Goal: Transaction & Acquisition: Obtain resource

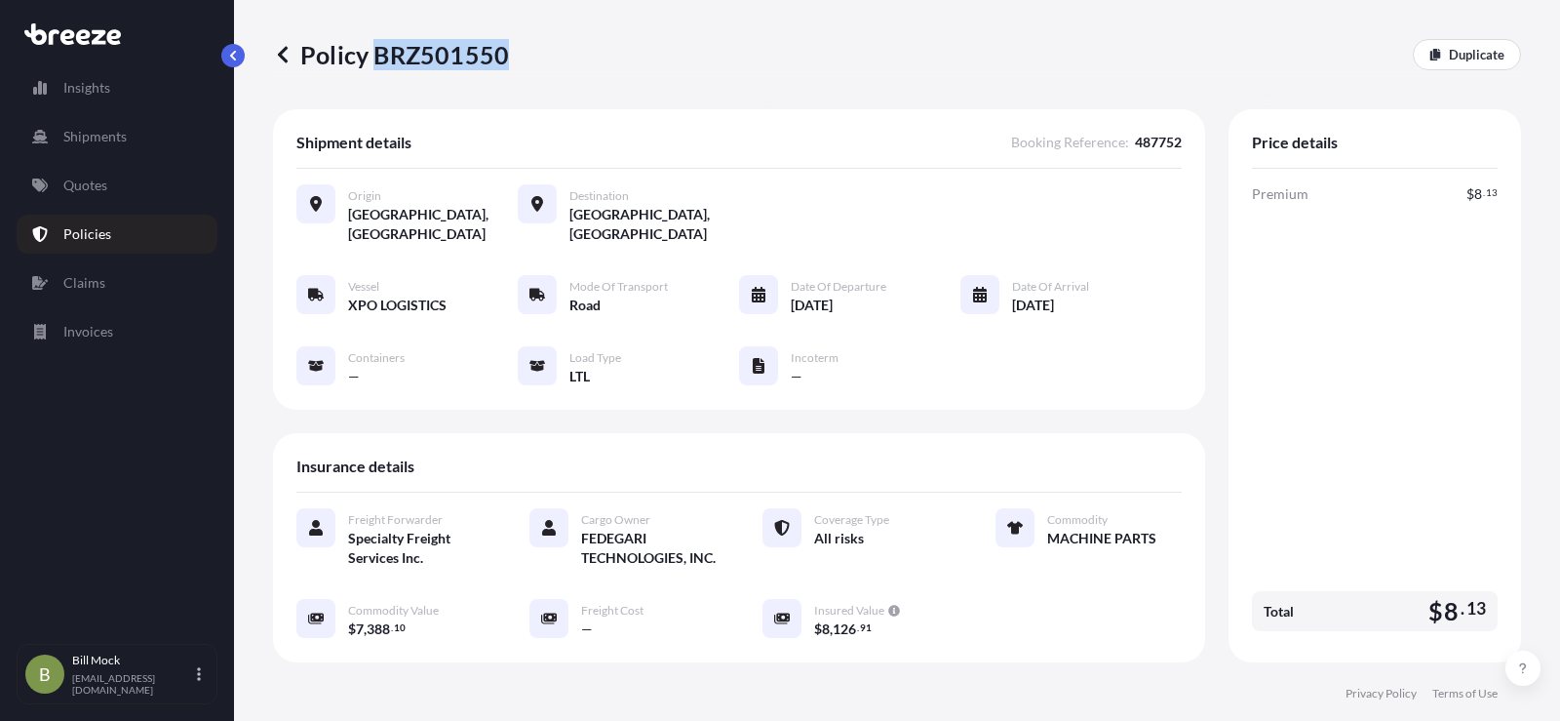
scroll to position [488, 0]
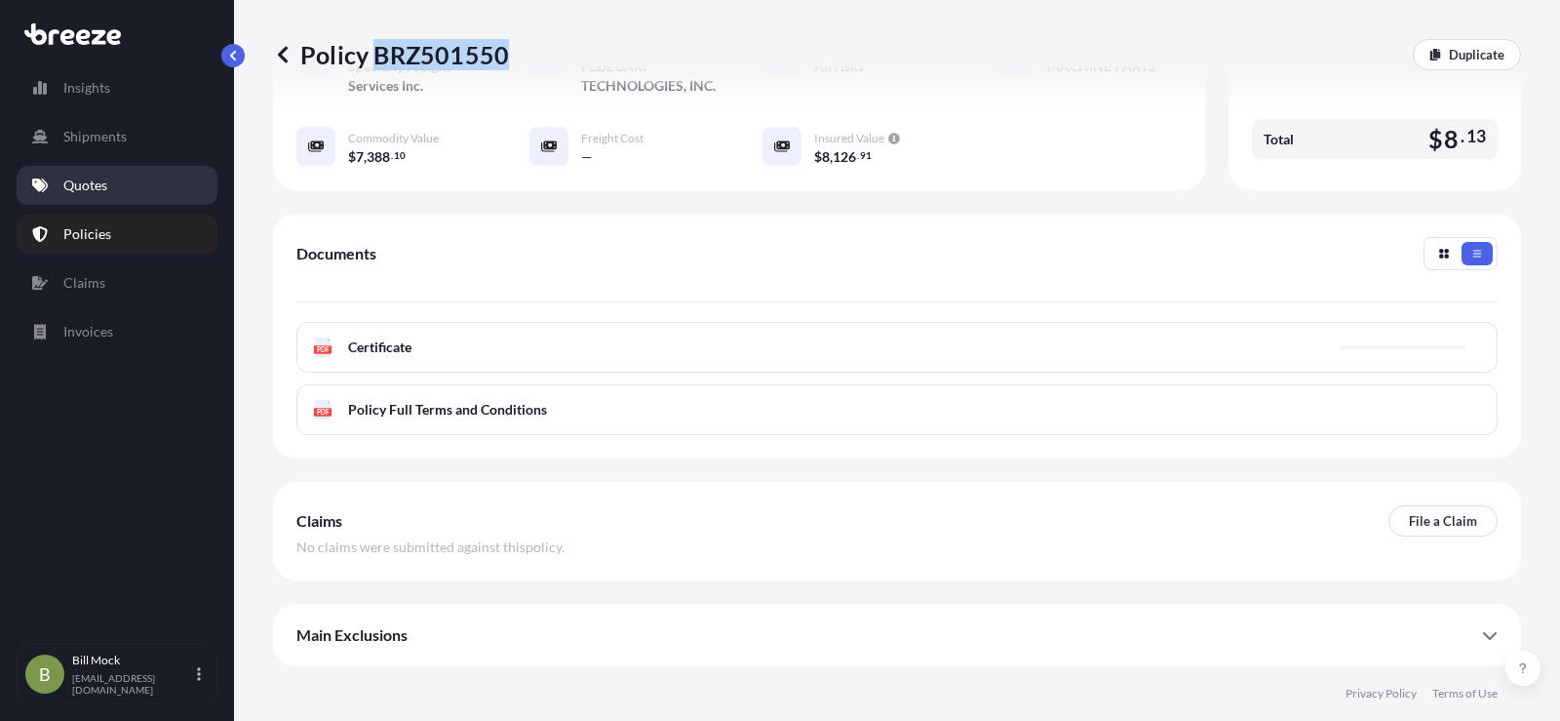
click at [89, 188] on p "Quotes" at bounding box center [85, 186] width 44 height 20
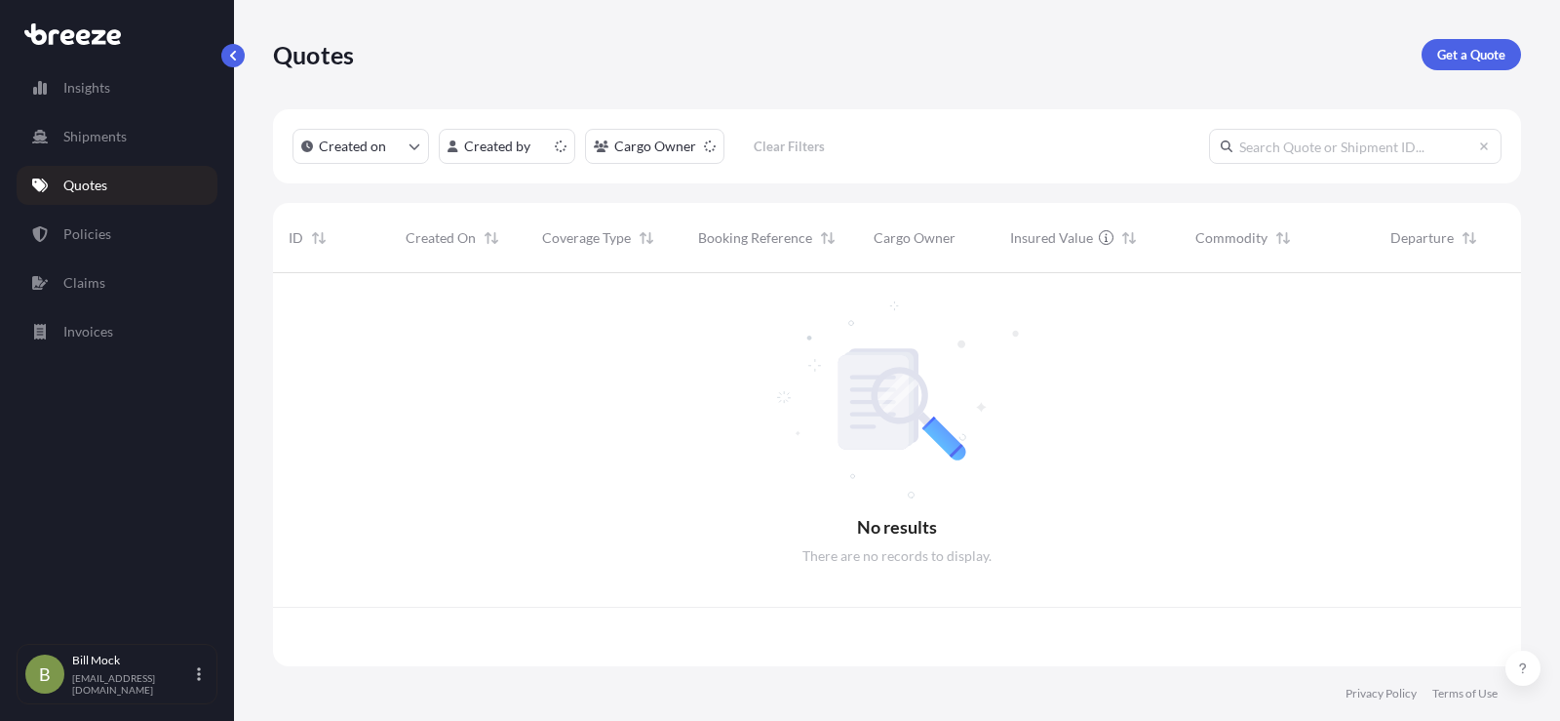
scroll to position [389, 1234]
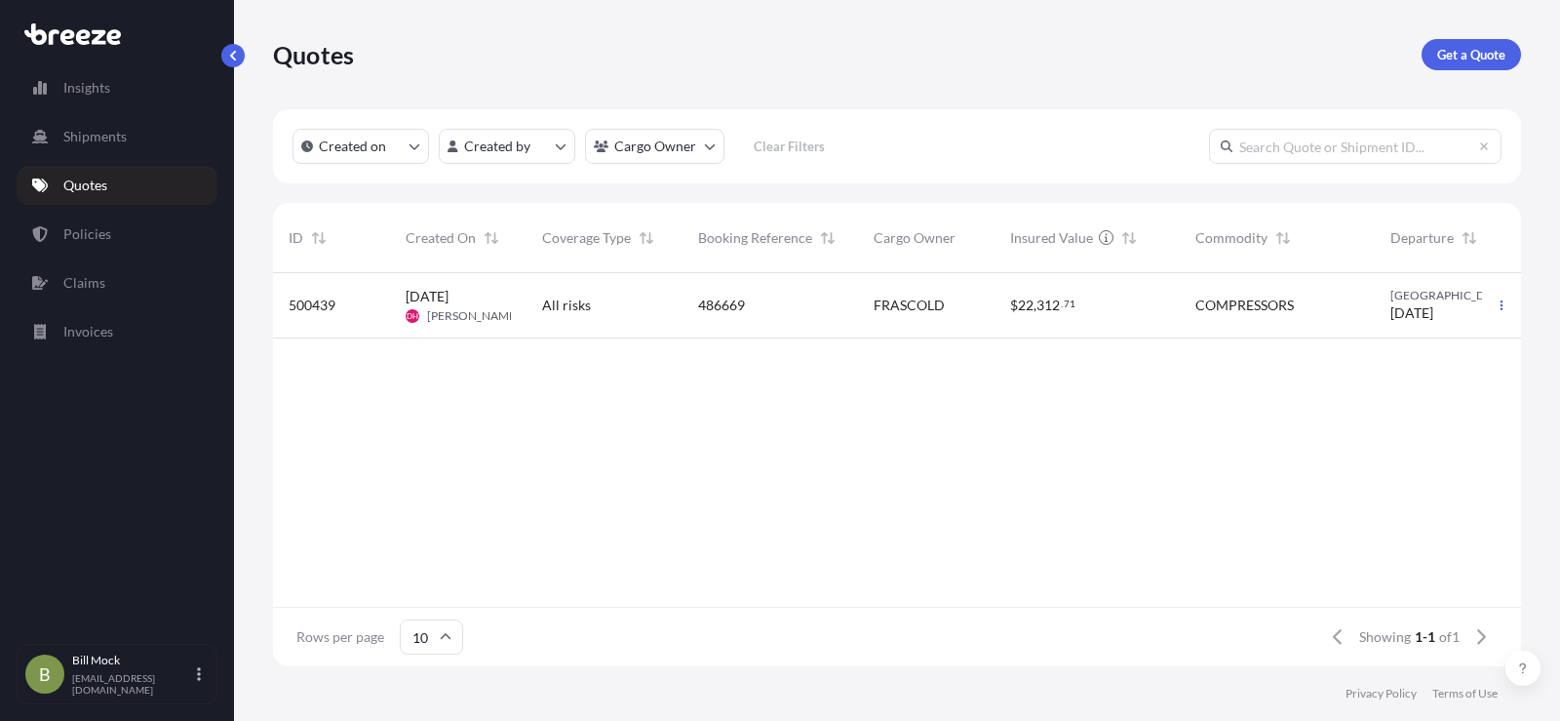
click at [83, 187] on p "Quotes" at bounding box center [85, 186] width 44 height 20
click at [1453, 51] on p "Get a Quote" at bounding box center [1471, 55] width 68 height 20
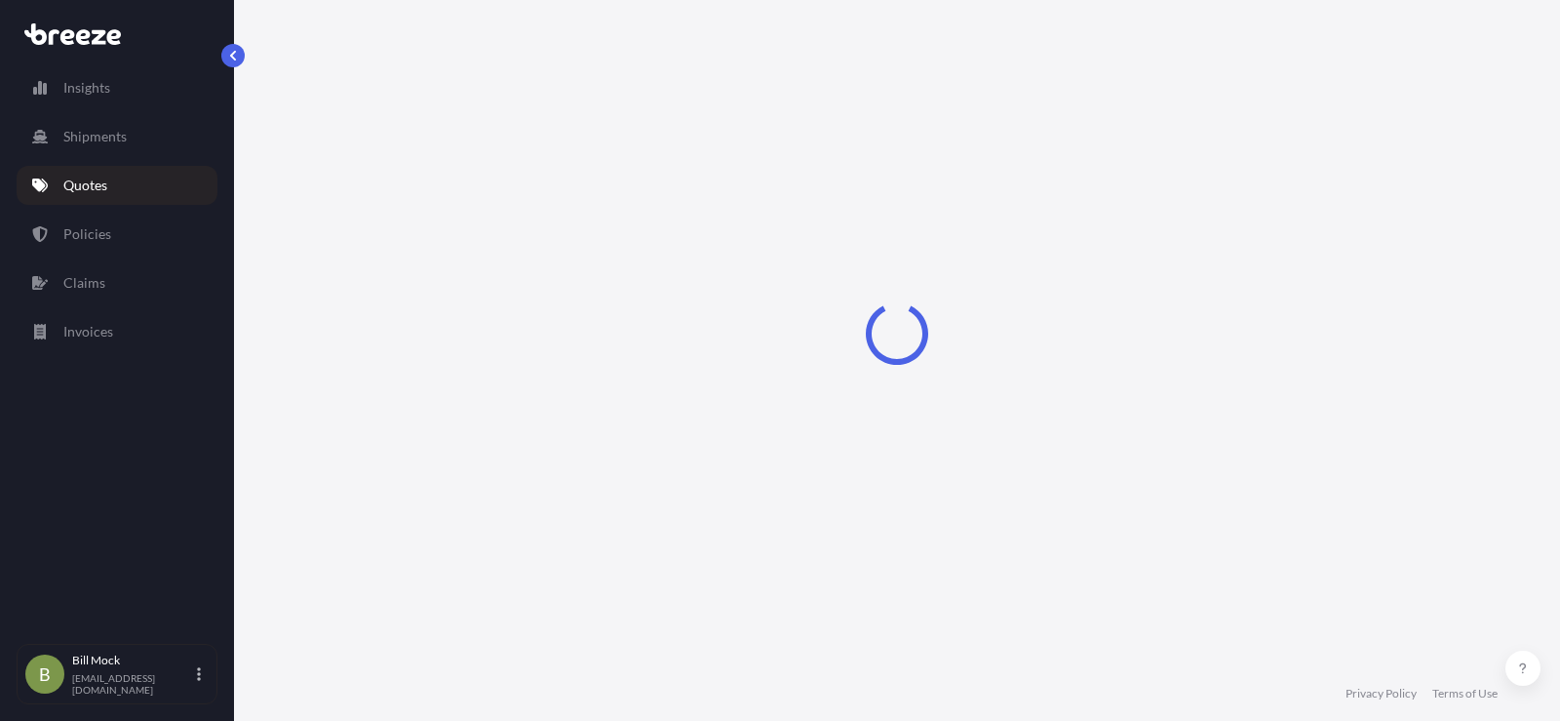
select select "Sea"
select select "1"
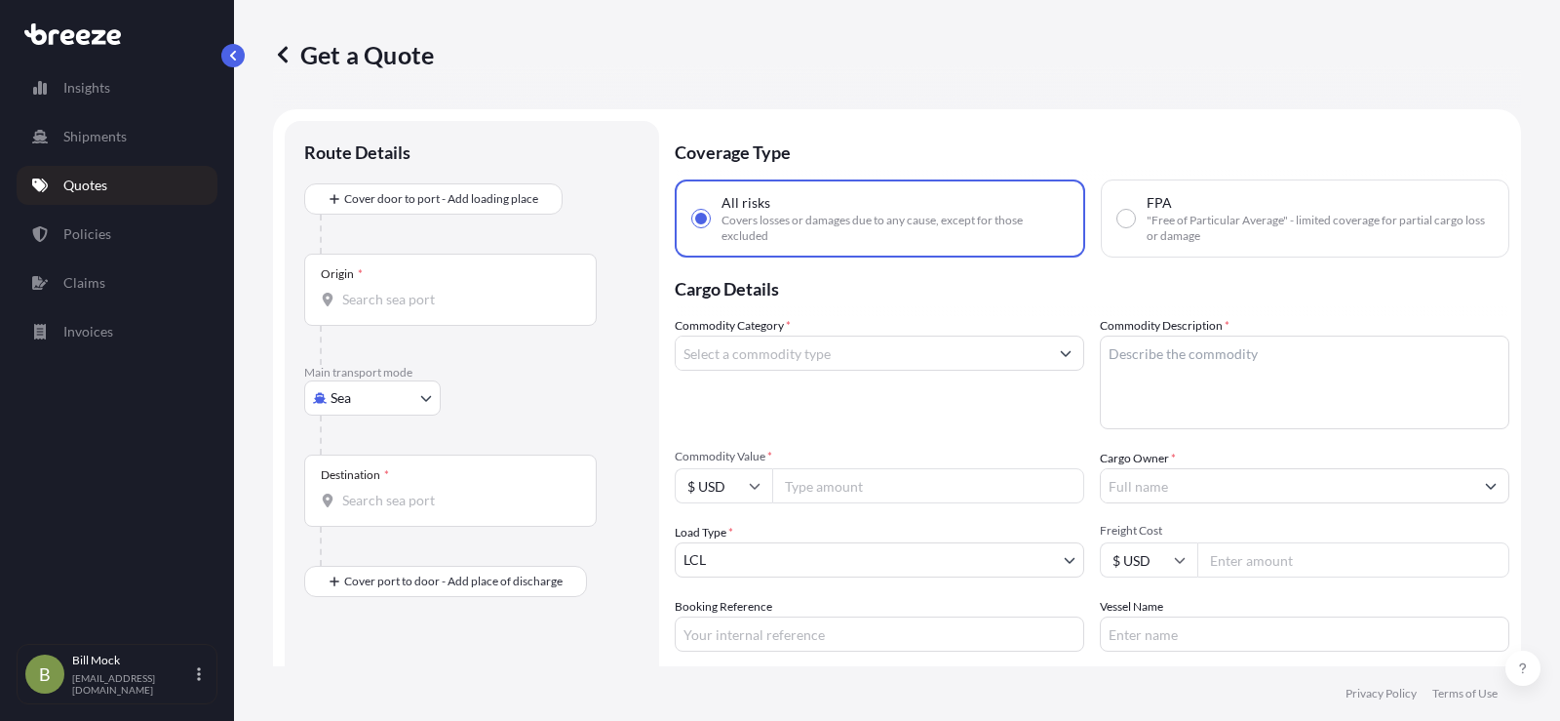
scroll to position [31, 0]
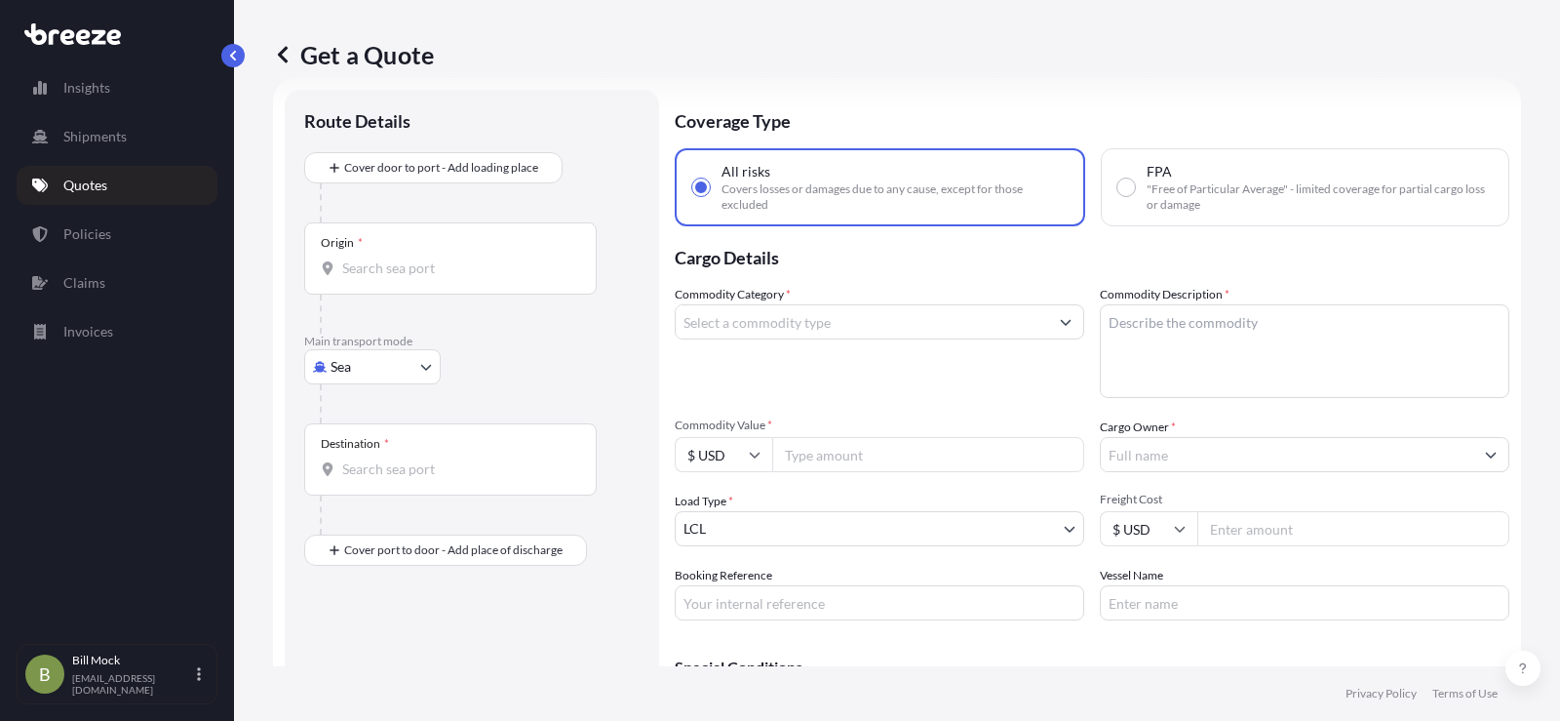
click at [420, 277] on input "Origin *" at bounding box center [457, 268] width 230 height 20
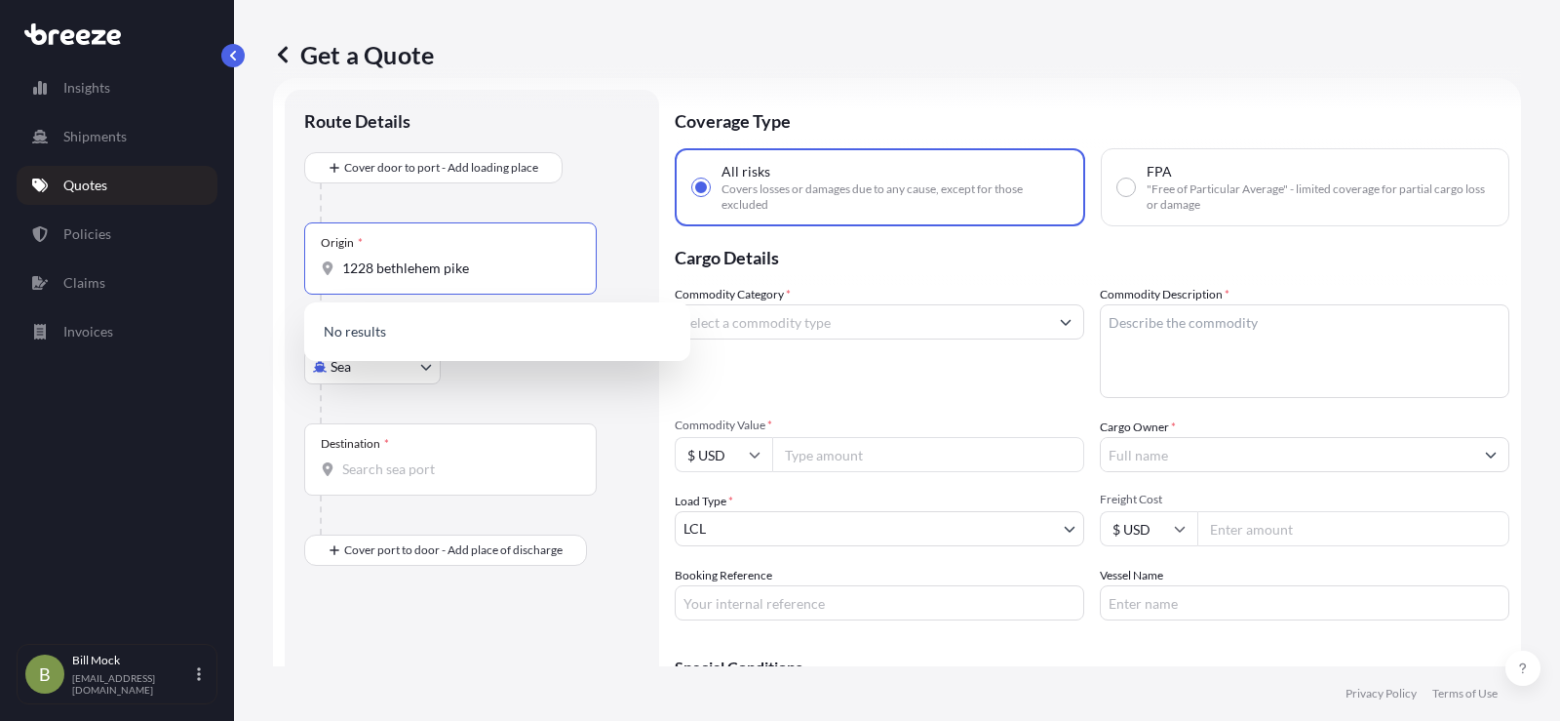
type input "1228 bethlehem pike"
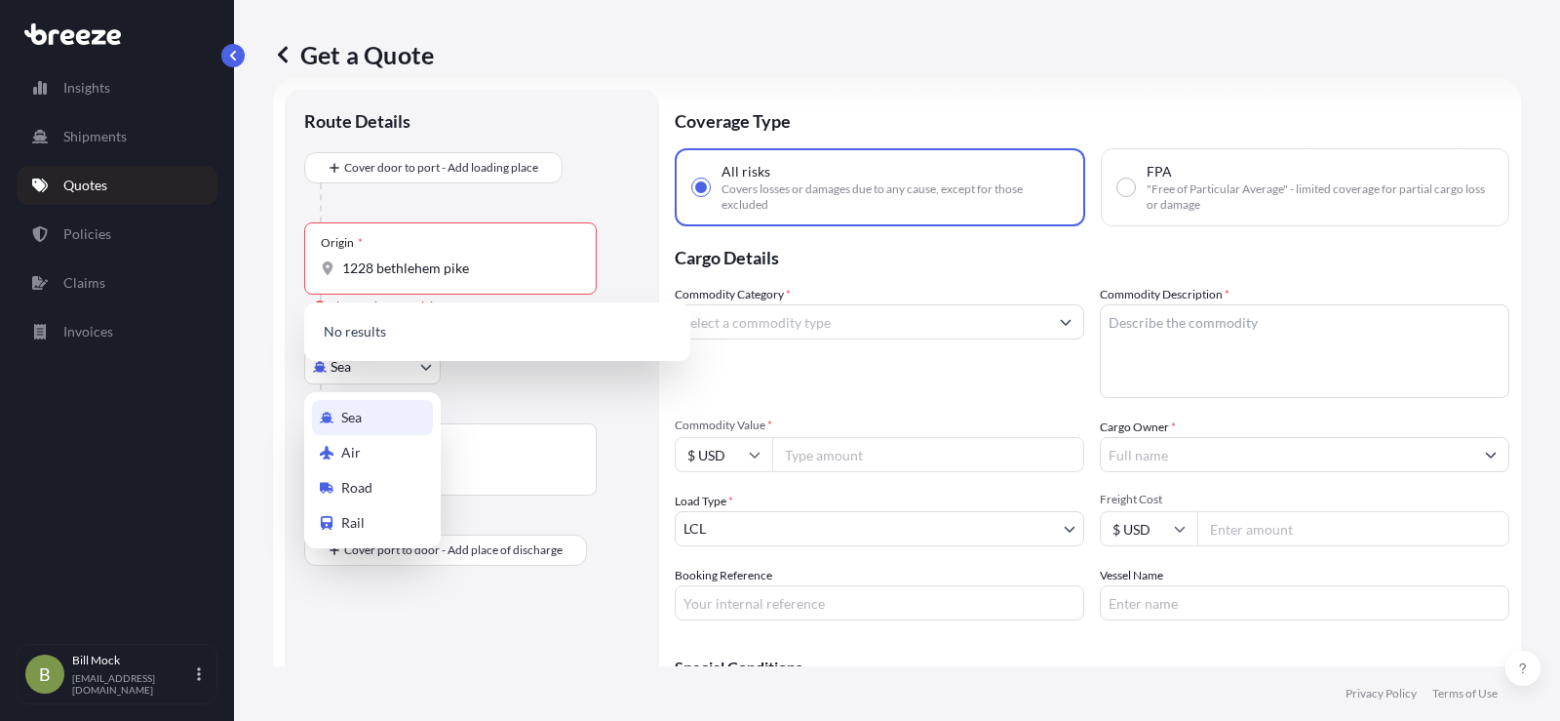
click at [383, 365] on body "Insights Shipments Quotes Policies Claims Invoices B [PERSON_NAME] [EMAIL_ADDRE…" at bounding box center [780, 360] width 1560 height 721
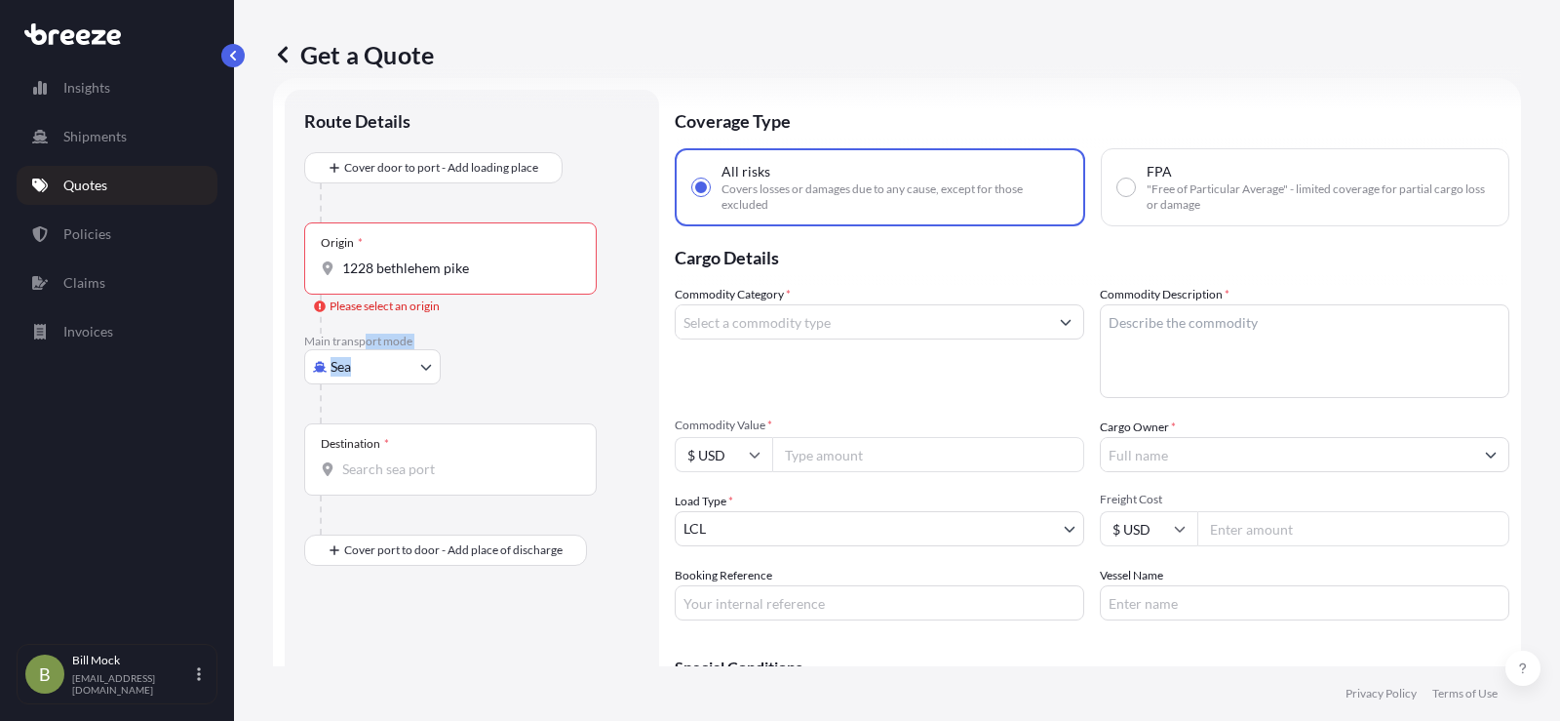
click at [369, 351] on div "Main transport mode Sea Sea Air Road Rail" at bounding box center [471, 378] width 335 height 90
click at [373, 373] on body "Insights Shipments Quotes Policies Claims Invoices B [PERSON_NAME] [EMAIL_ADDRE…" at bounding box center [780, 360] width 1560 height 721
click at [357, 487] on span "Road" at bounding box center [356, 488] width 31 height 20
select select "Road"
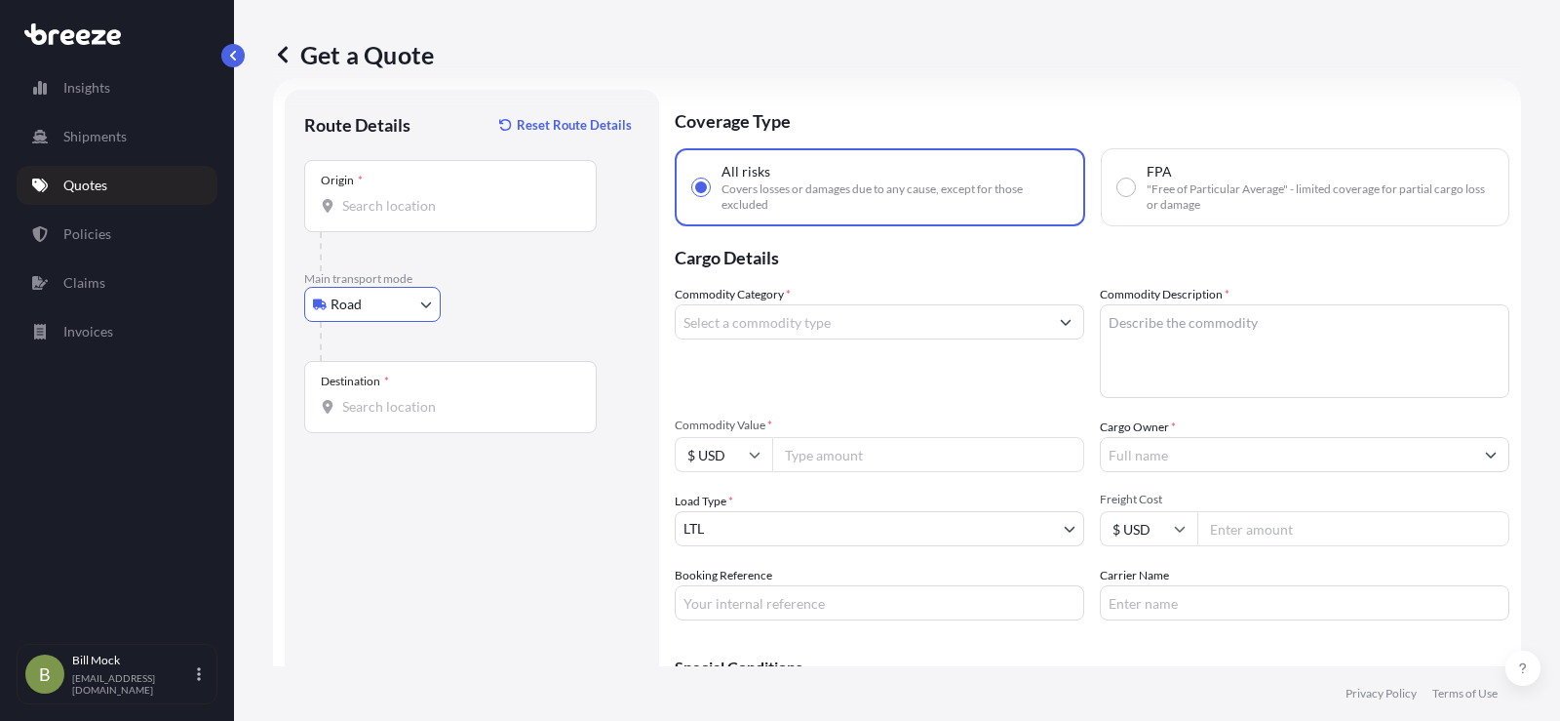
click at [377, 209] on input "Origin *" at bounding box center [457, 206] width 230 height 20
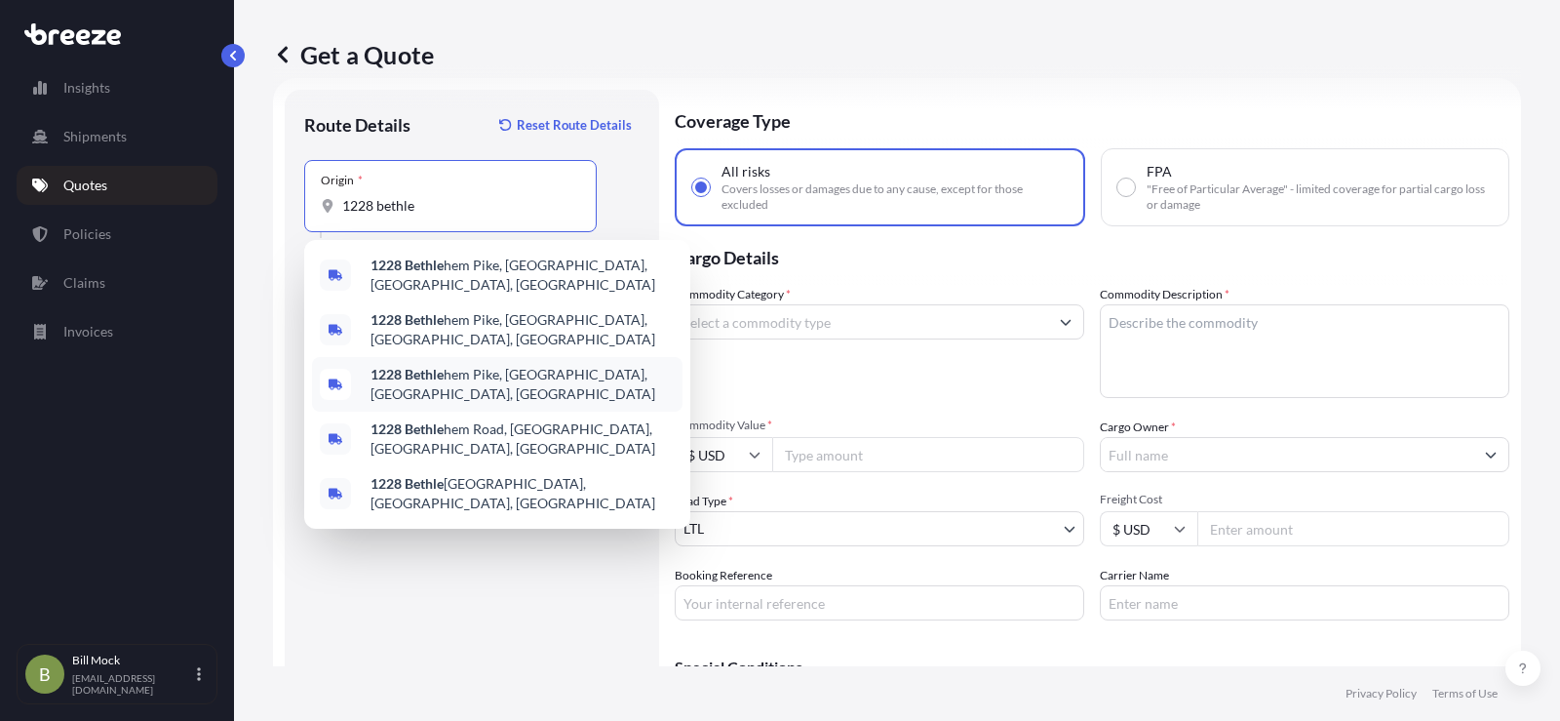
click at [479, 378] on div "[STREET_ADDRESS]" at bounding box center [497, 384] width 371 height 55
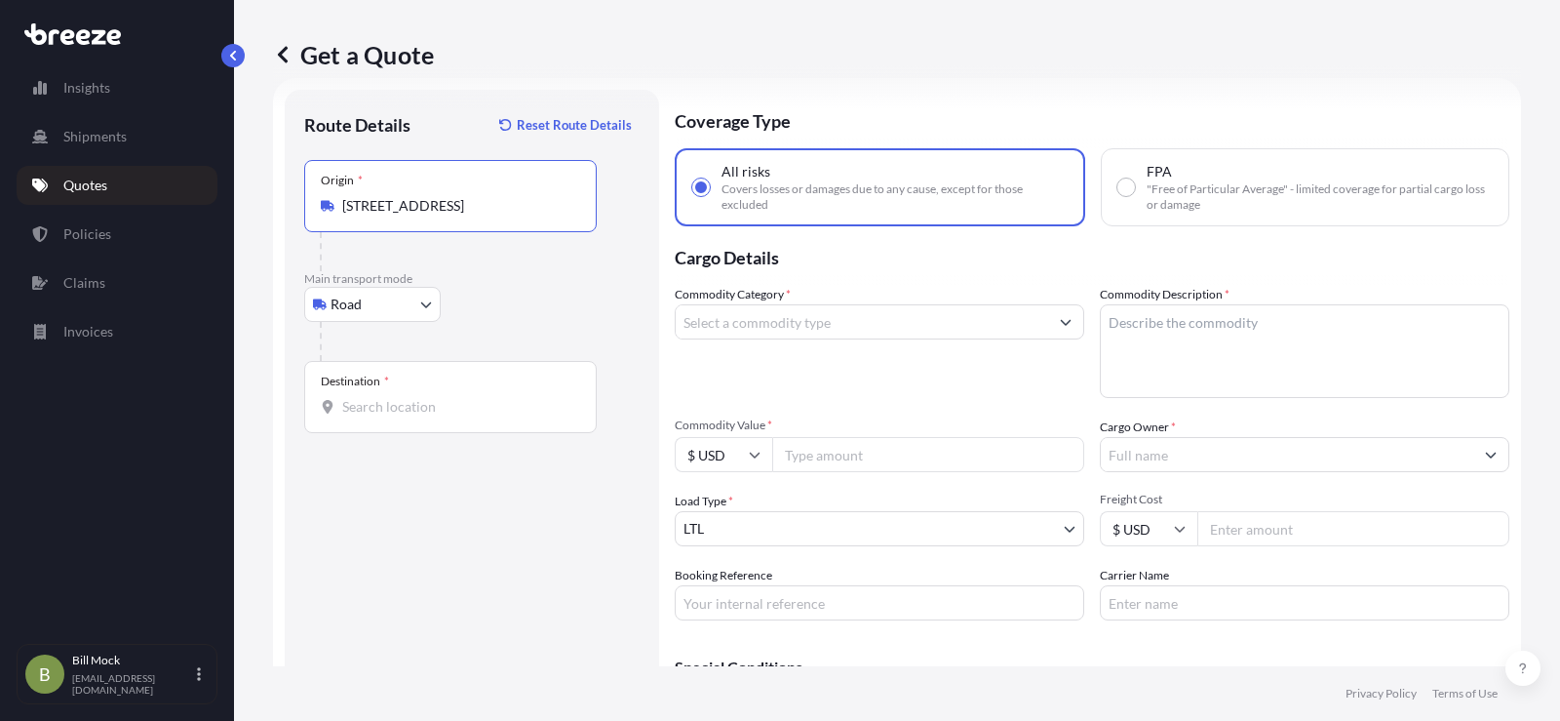
type input "[STREET_ADDRESS]"
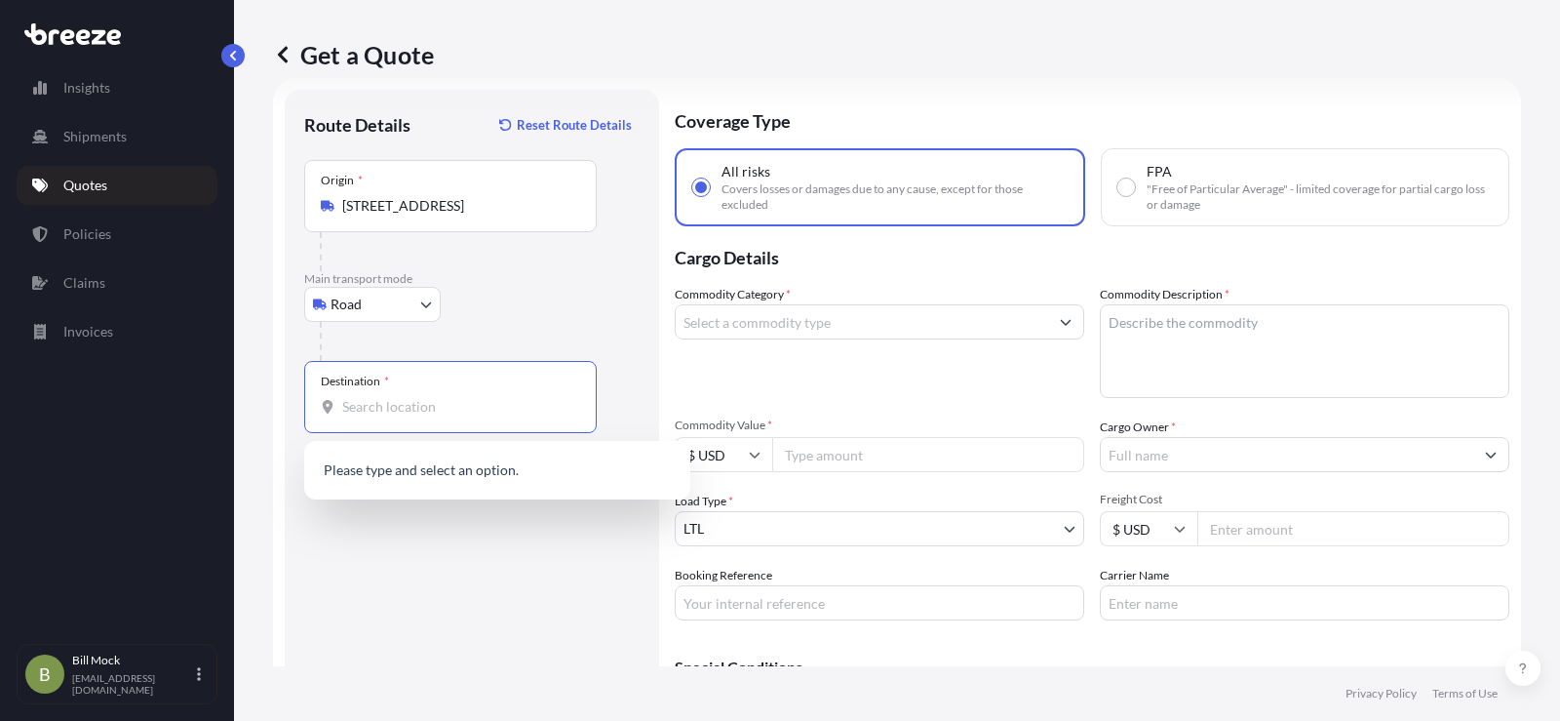
click at [433, 398] on input "Destination *" at bounding box center [457, 407] width 230 height 20
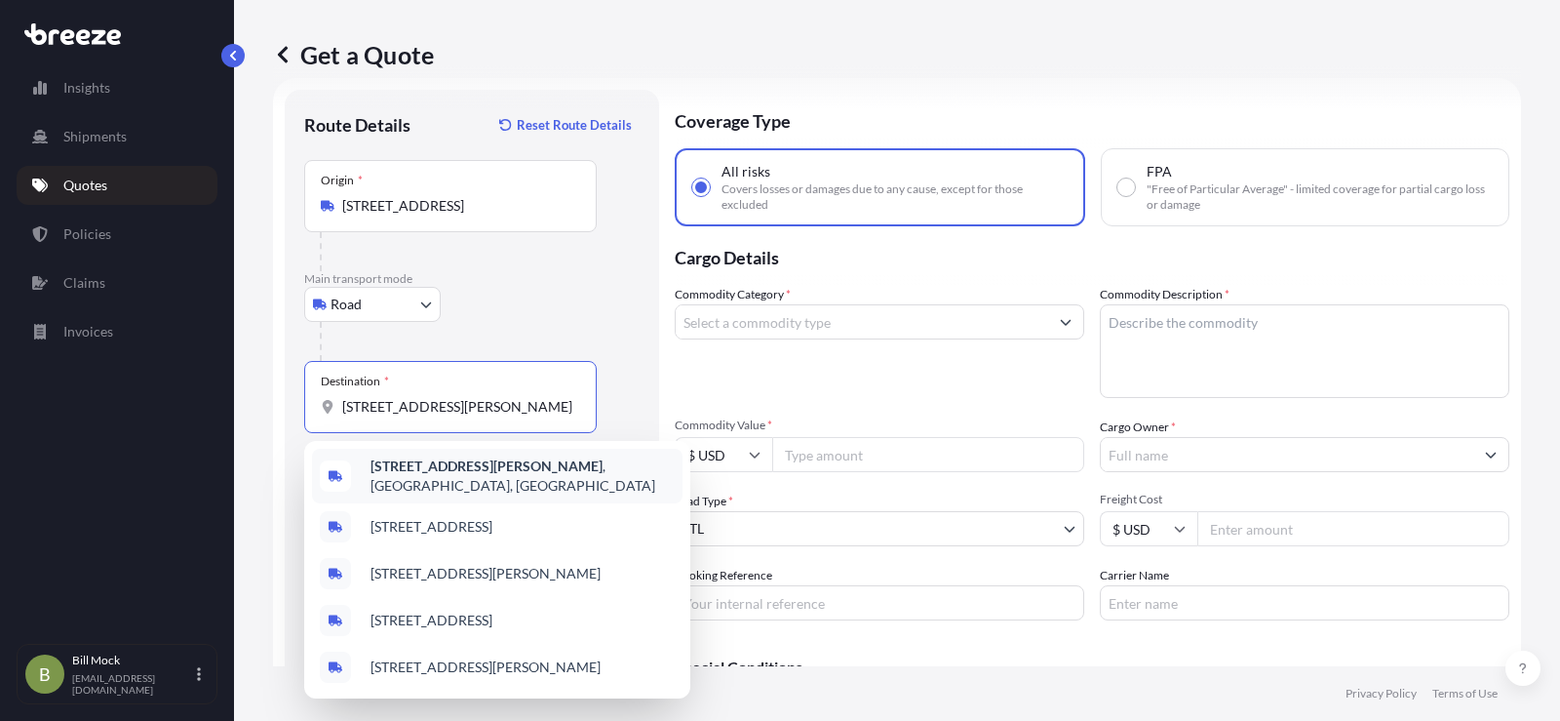
click at [456, 466] on b "[STREET_ADDRESS][PERSON_NAME]" at bounding box center [487, 465] width 232 height 17
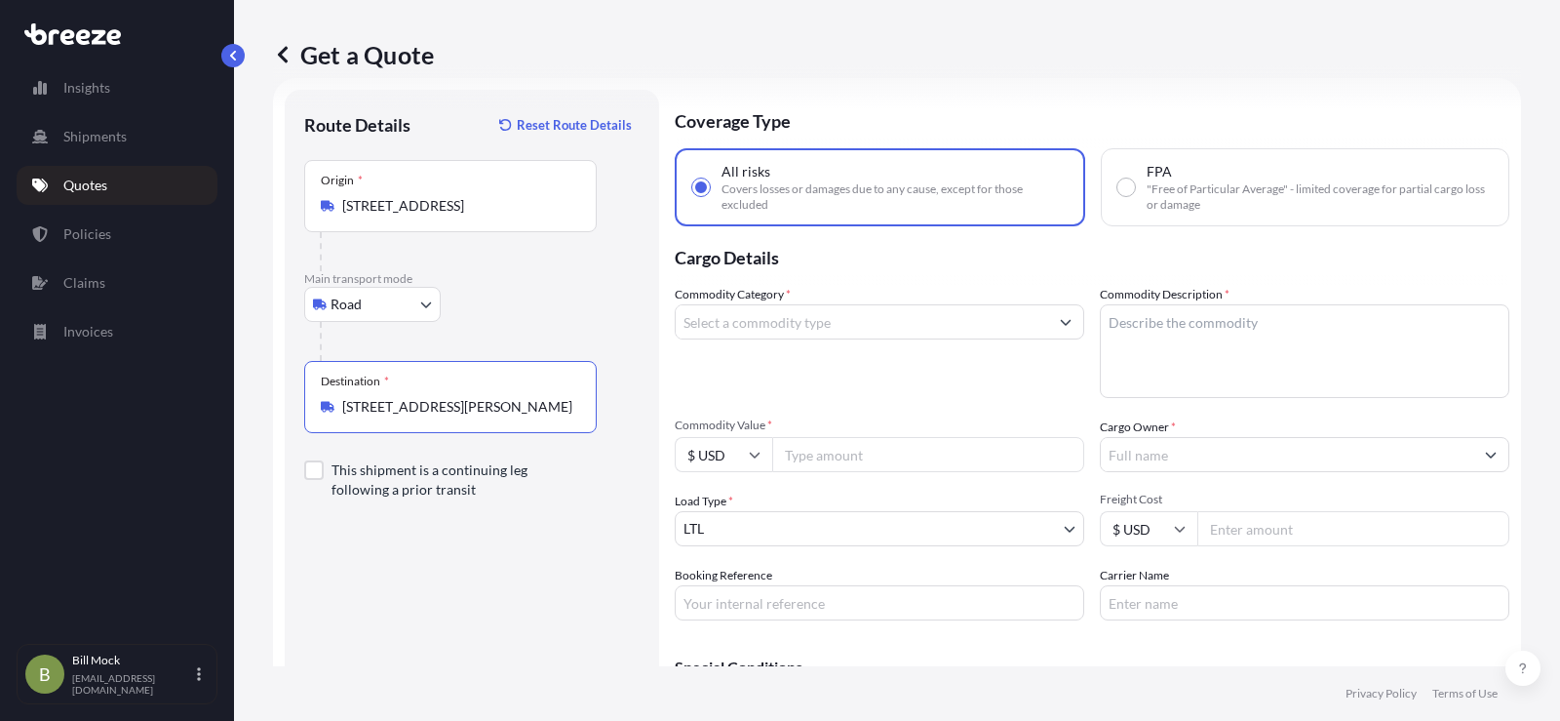
type input "[STREET_ADDRESS][PERSON_NAME]"
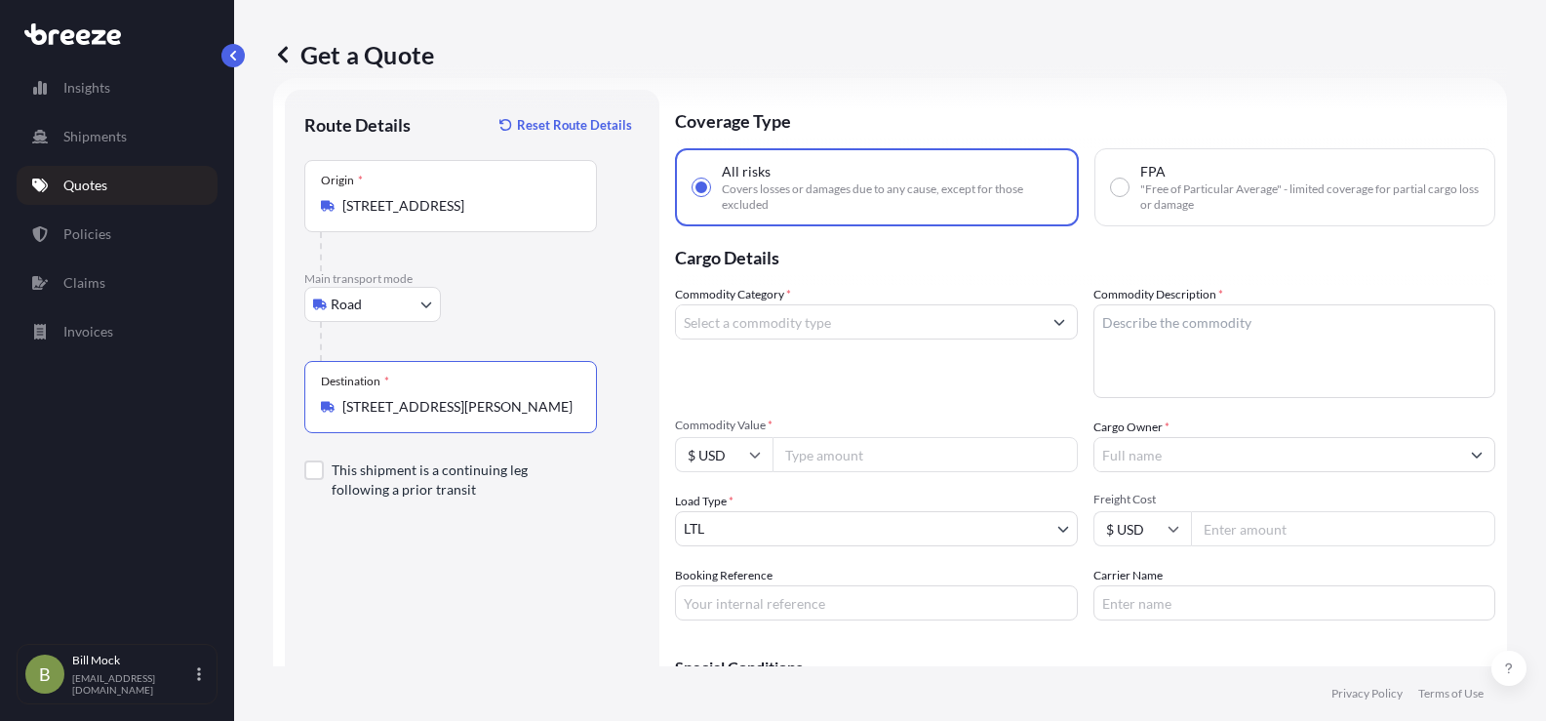
click at [736, 326] on input "Commodity Category *" at bounding box center [859, 321] width 366 height 35
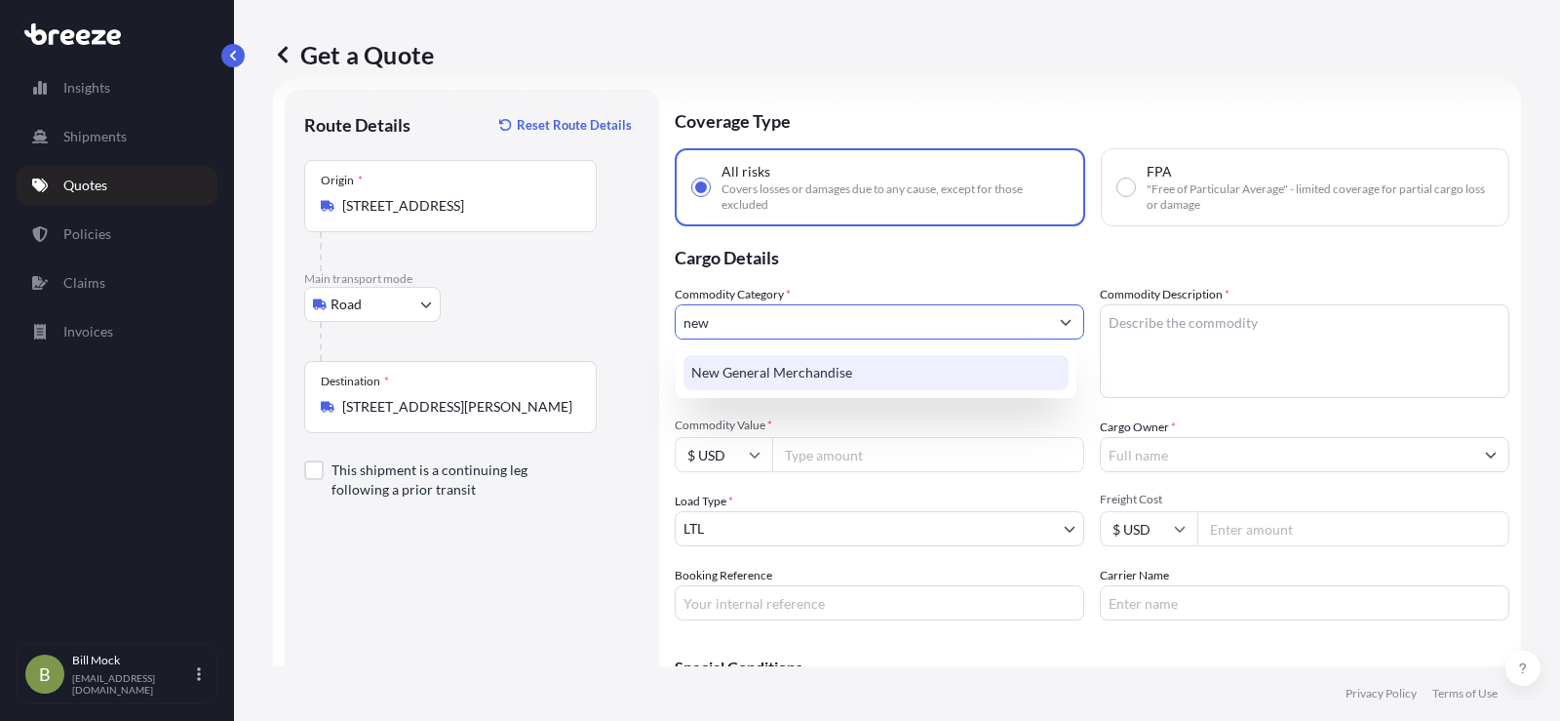
click at [774, 372] on div "New General Merchandise" at bounding box center [876, 372] width 385 height 35
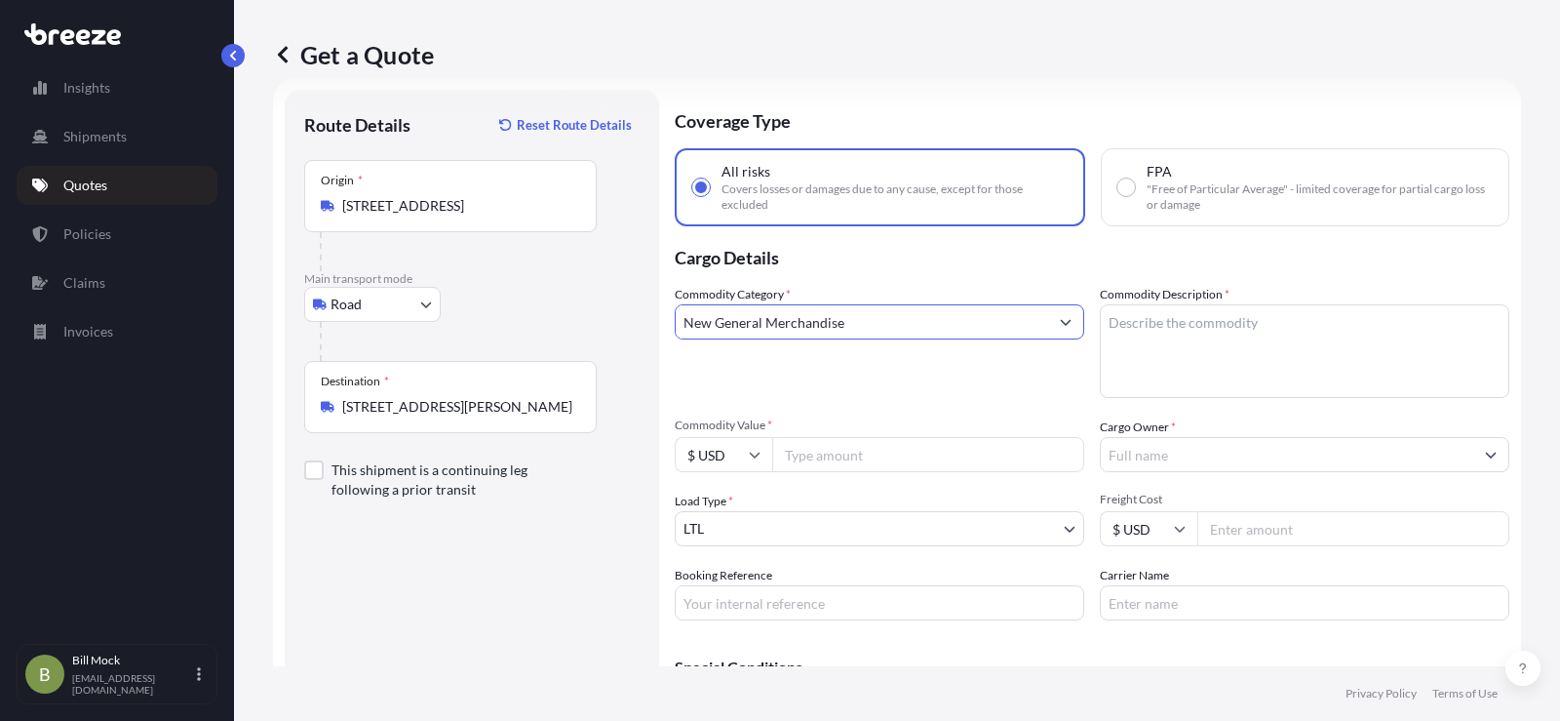
type input "New General Merchandise"
click at [1111, 326] on textarea "Commodity Description *" at bounding box center [1305, 351] width 410 height 94
type textarea "m"
type textarea "MACHINE PARTS"
click at [845, 452] on input "Commodity Value *" at bounding box center [928, 454] width 312 height 35
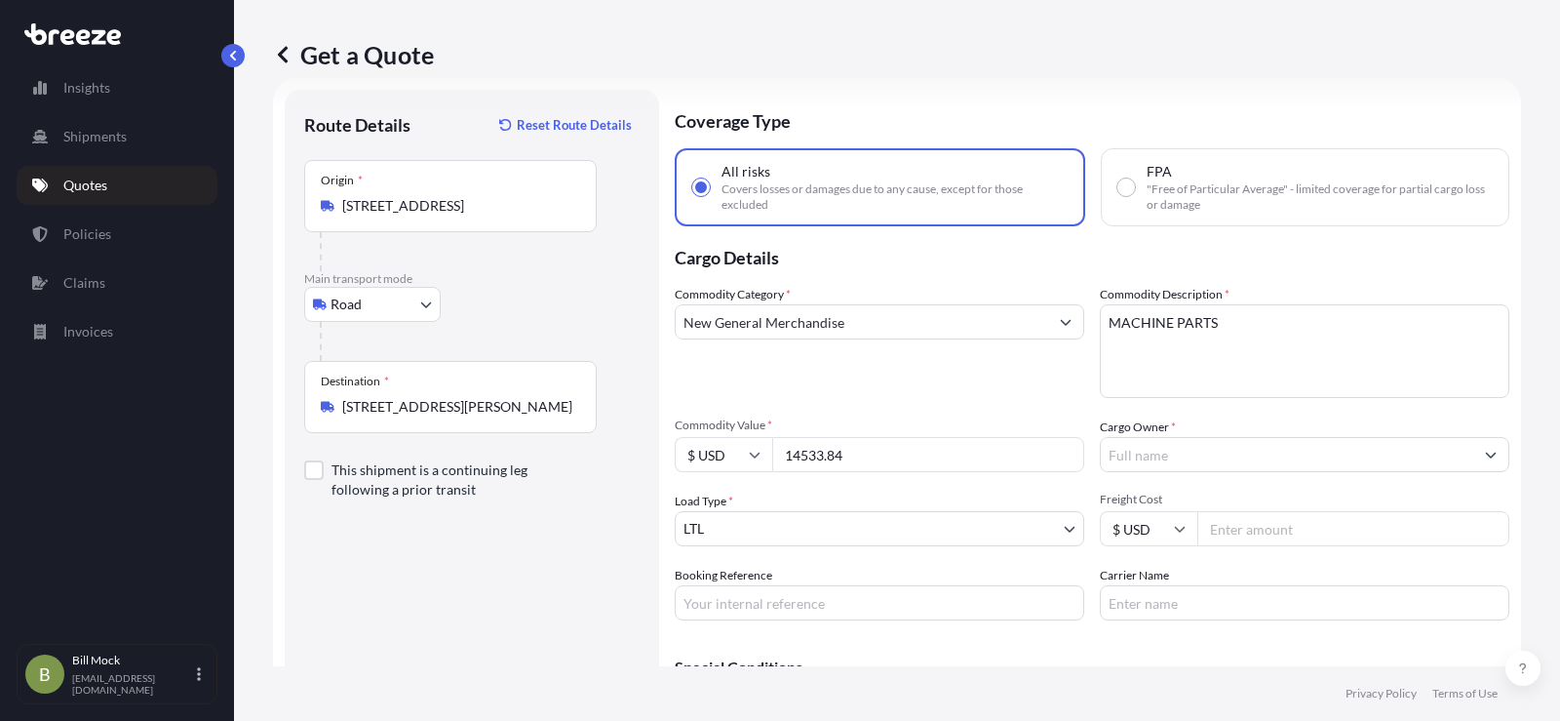
type input "14533.84"
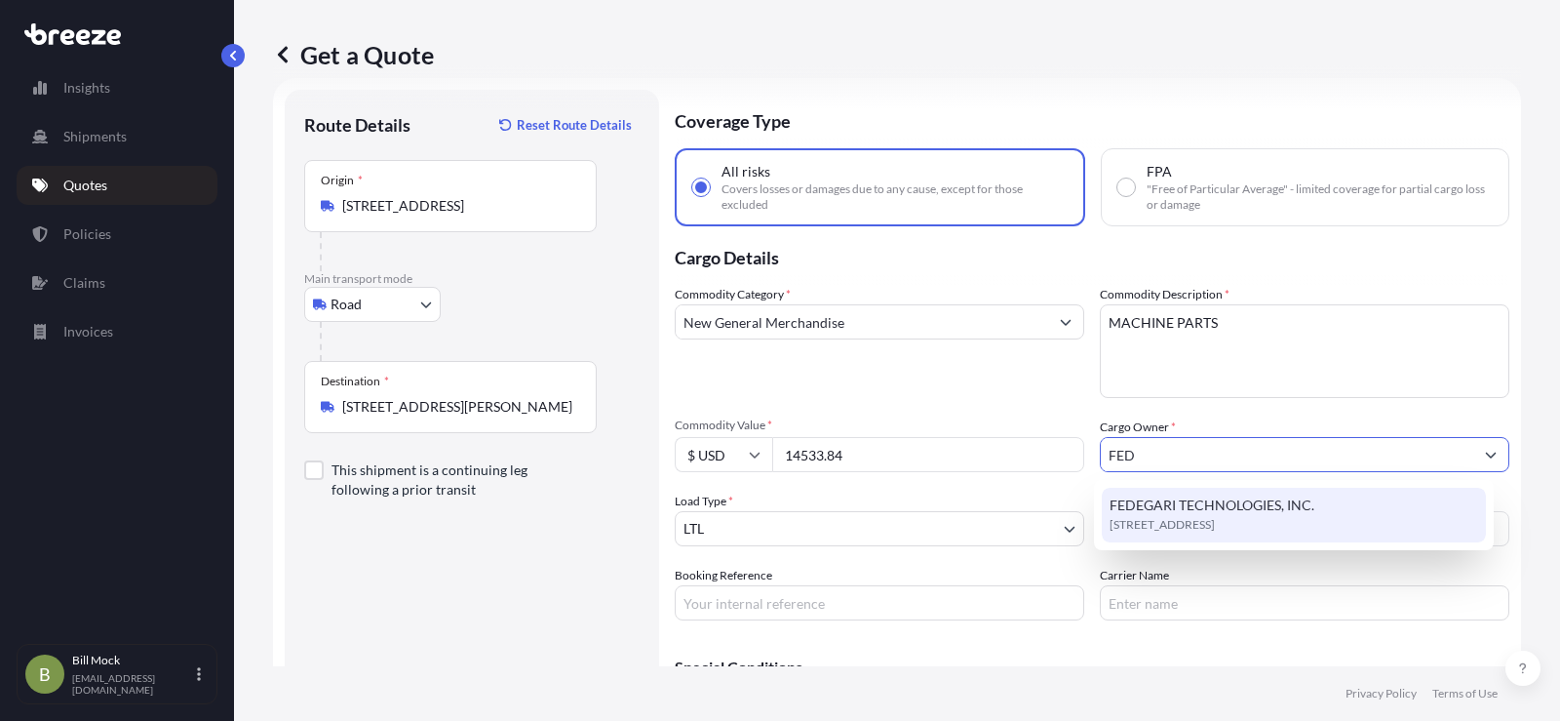
click at [1181, 511] on span "FEDEGARI TECHNOLOGIES, INC." at bounding box center [1212, 505] width 205 height 20
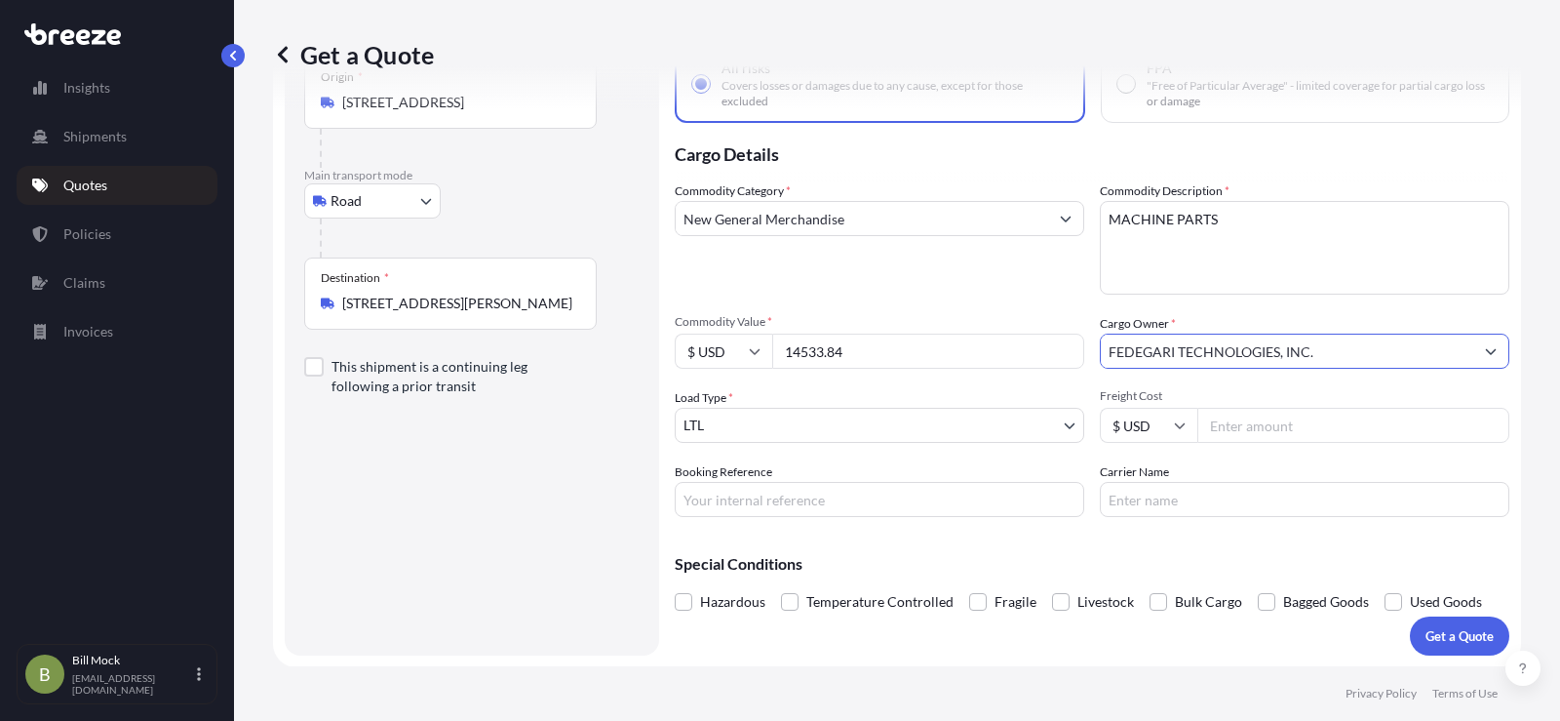
scroll to position [136, 0]
type input "FEDEGARI TECHNOLOGIES, INC."
click at [785, 500] on input "Booking Reference" at bounding box center [880, 498] width 410 height 35
type input "487769"
type input "XPO LOGISTICS"
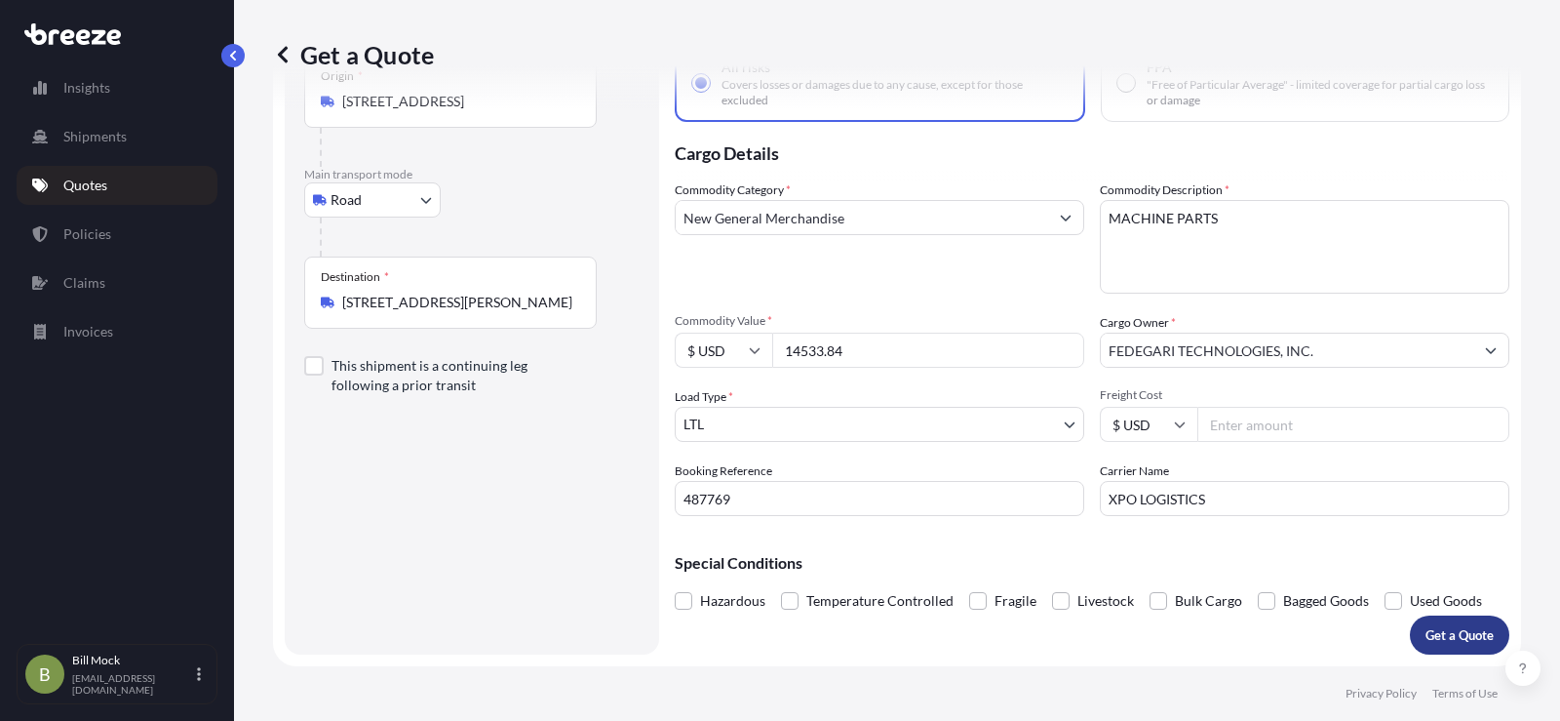
click at [1430, 638] on p "Get a Quote" at bounding box center [1460, 635] width 68 height 20
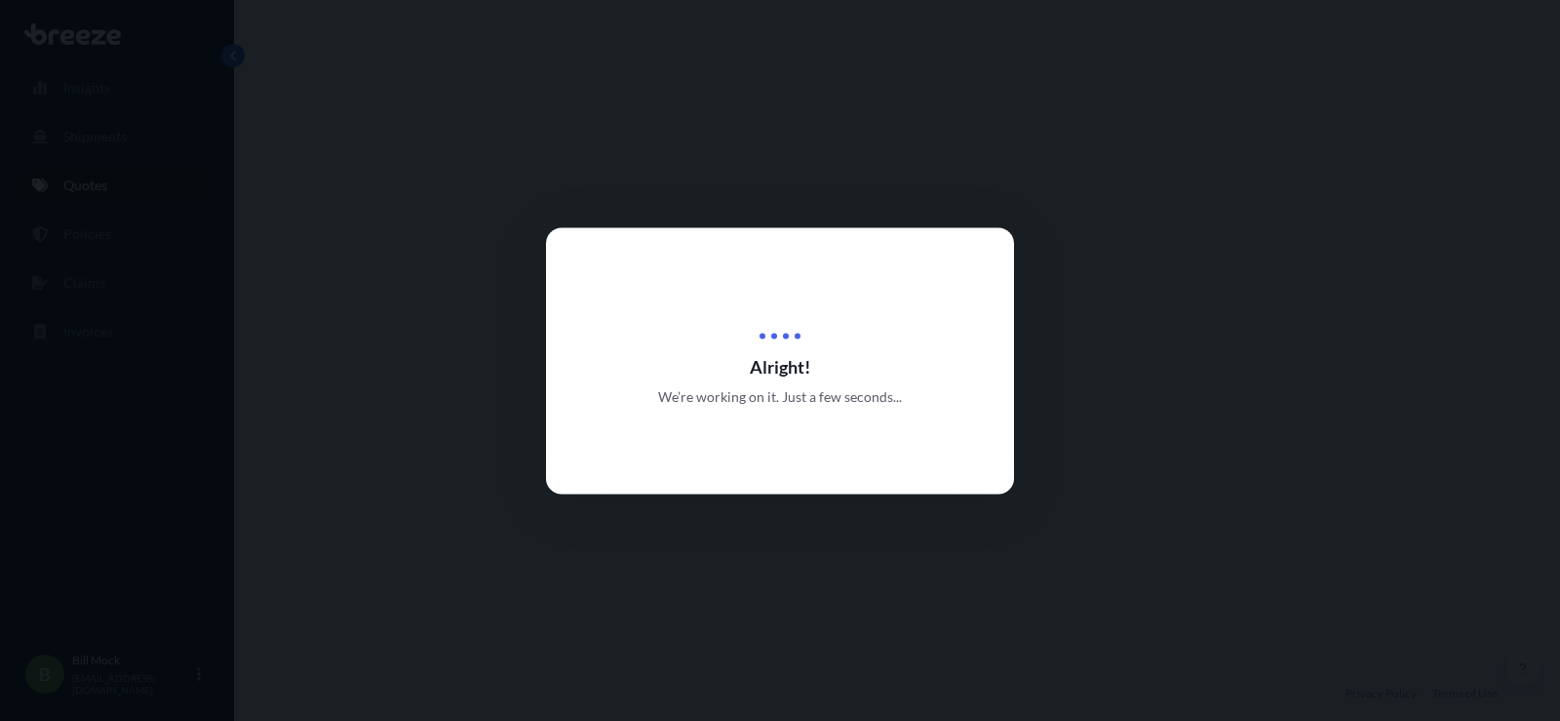
select select "Road"
select select "1"
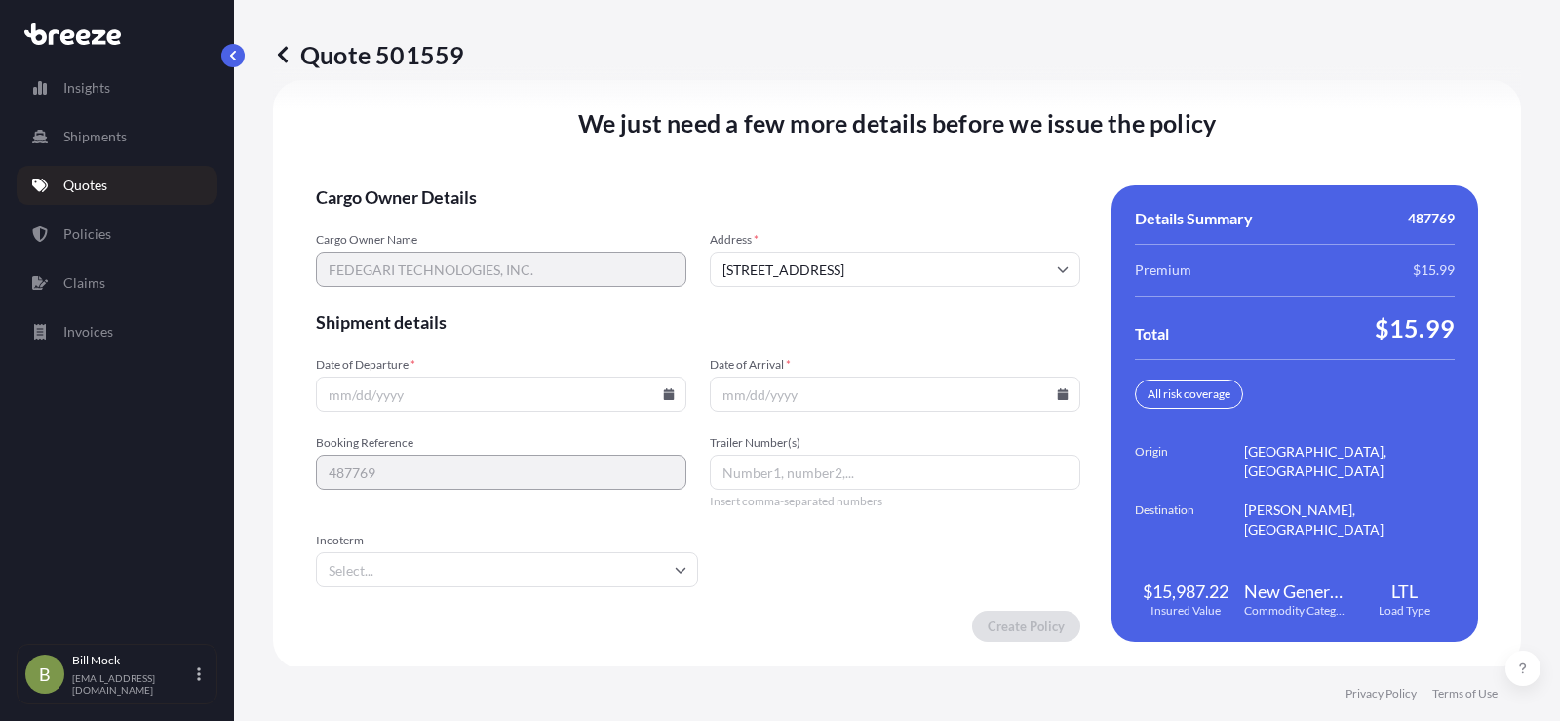
scroll to position [2695, 0]
click at [664, 393] on icon at bounding box center [669, 392] width 11 height 12
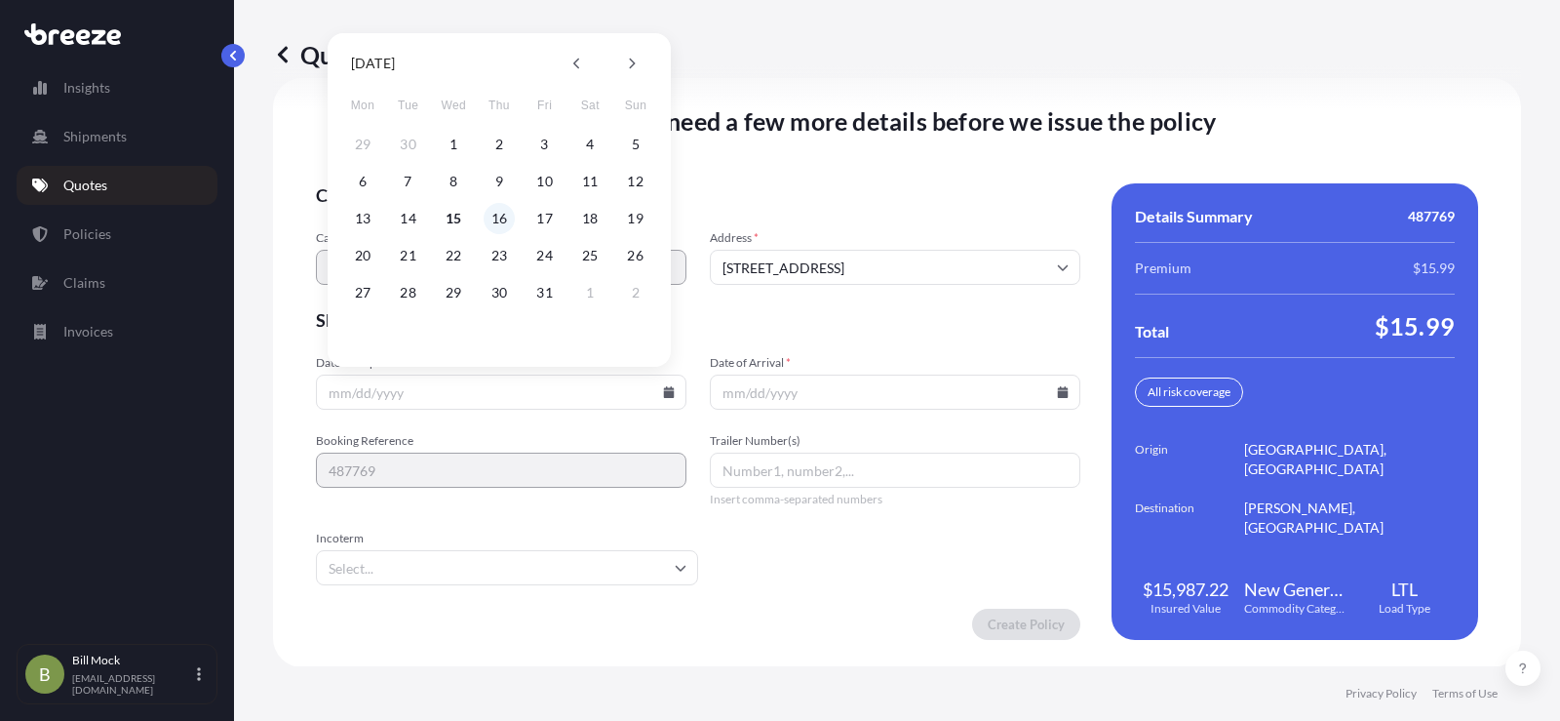
click at [494, 216] on button "16" at bounding box center [499, 218] width 31 height 31
type input "[DATE]"
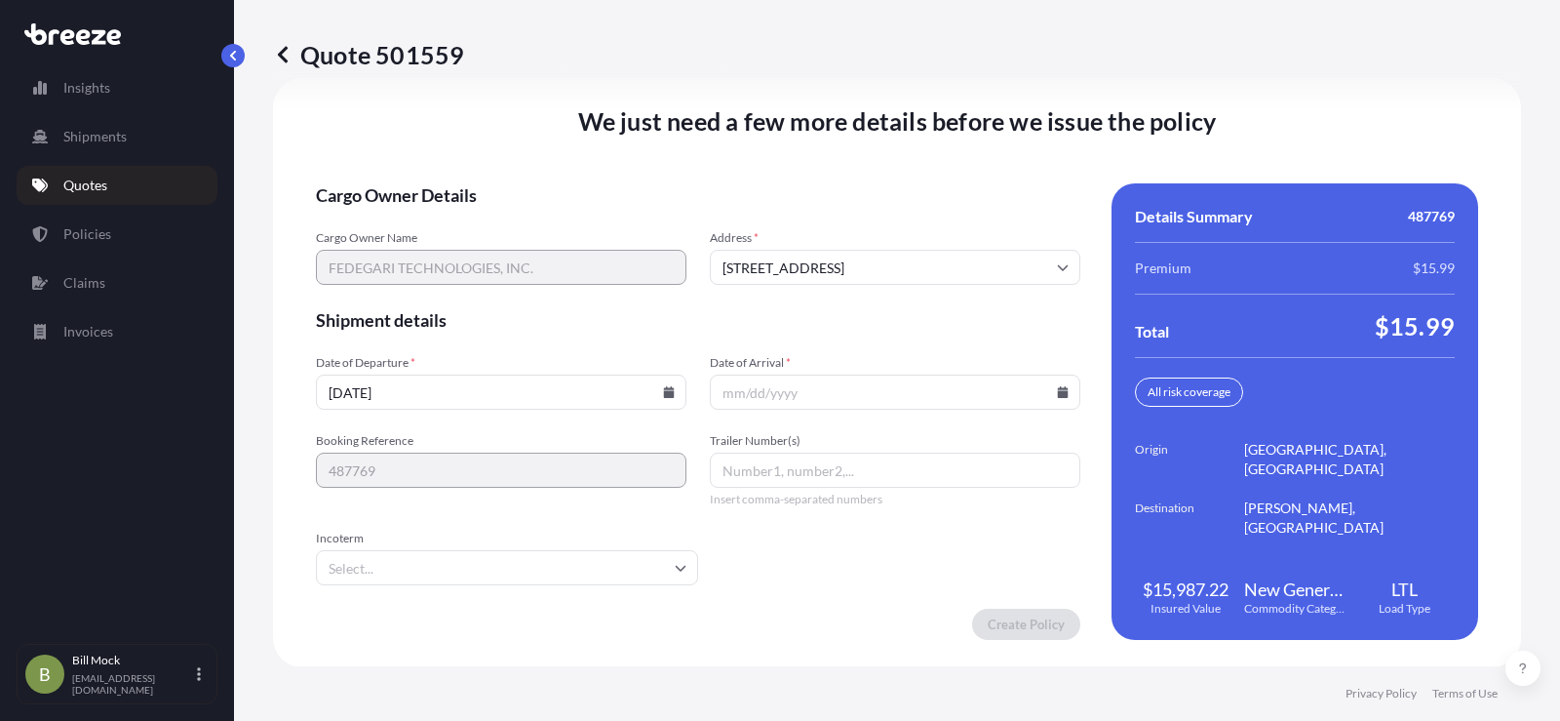
click at [1057, 387] on icon at bounding box center [1063, 392] width 12 height 12
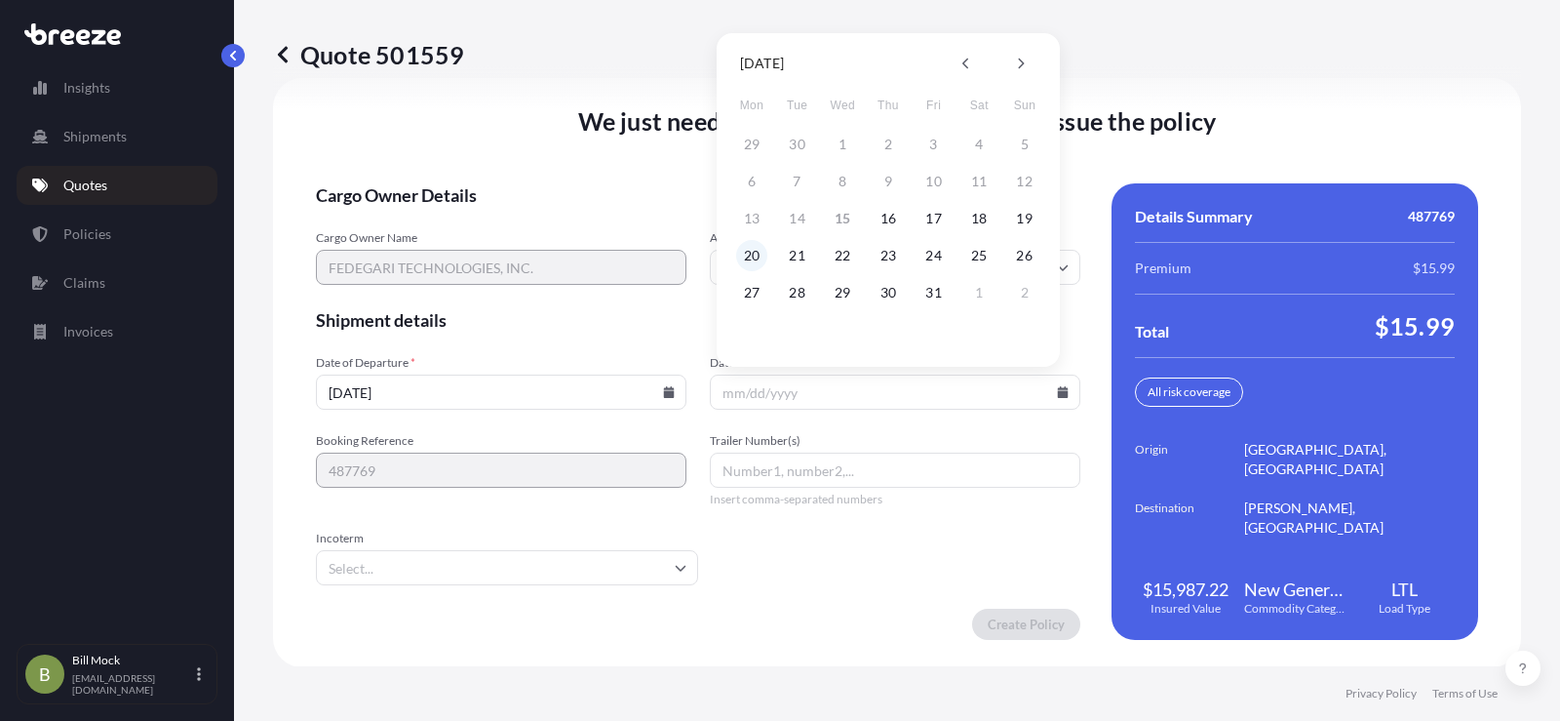
click at [753, 254] on button "20" at bounding box center [751, 255] width 31 height 31
type input "[DATE]"
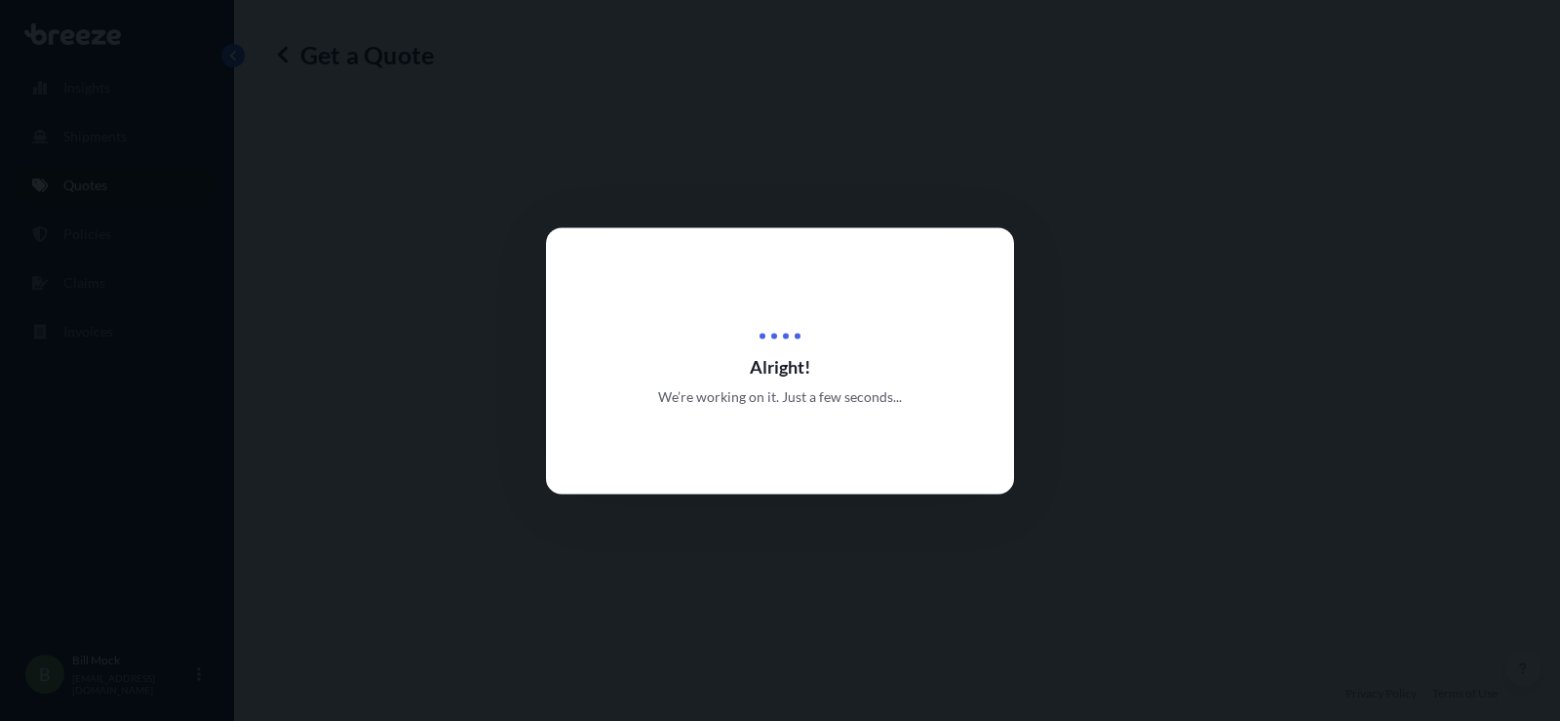
scroll to position [775, 0]
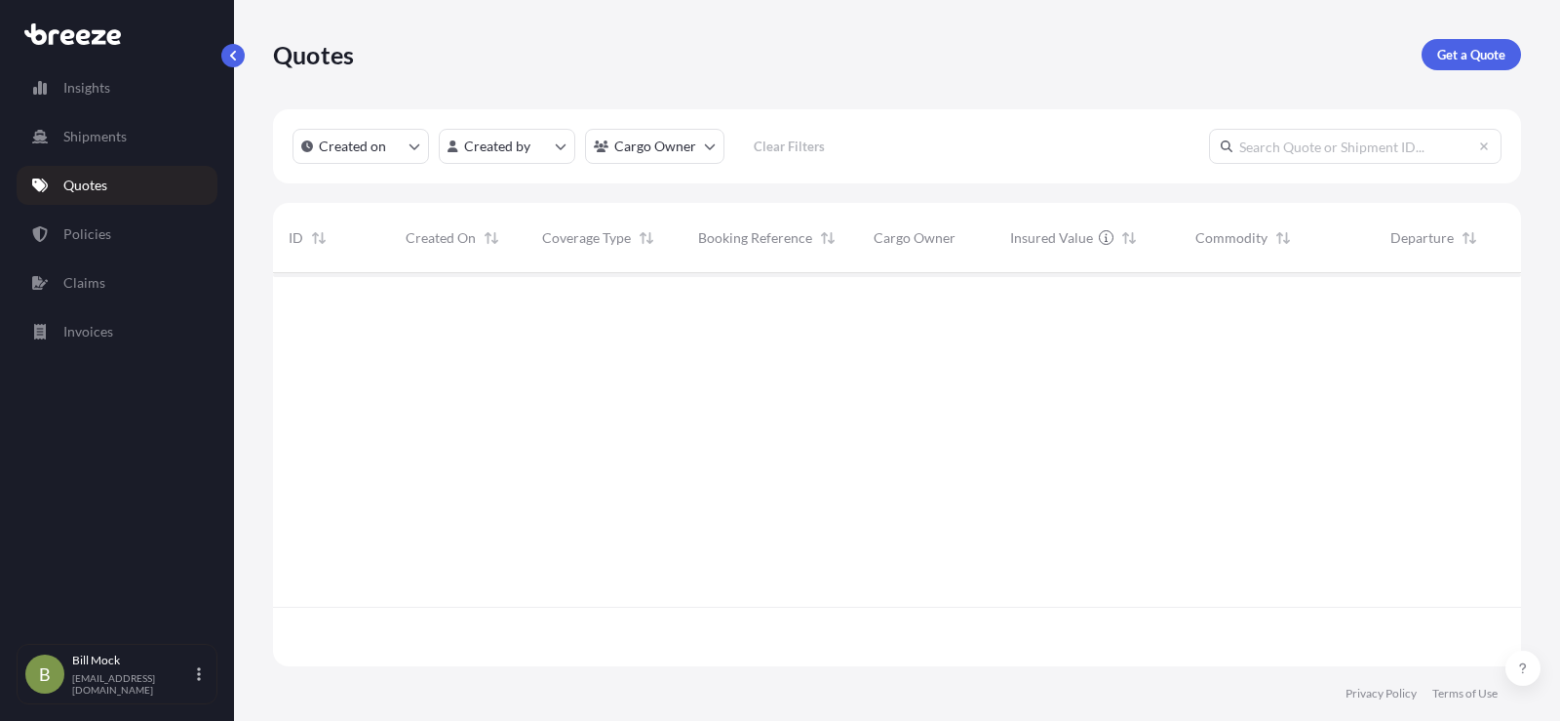
scroll to position [389, 1234]
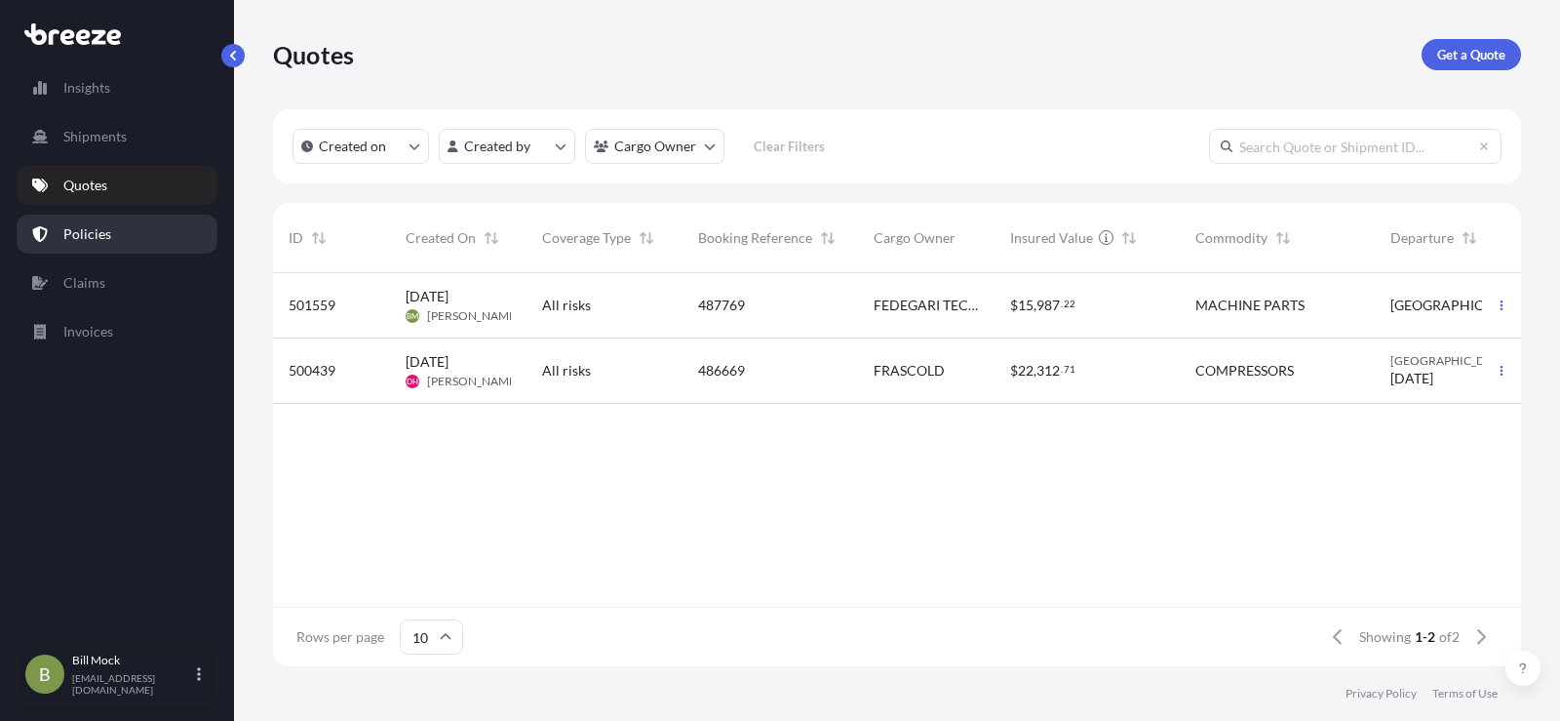
click at [100, 229] on p "Policies" at bounding box center [87, 234] width 48 height 20
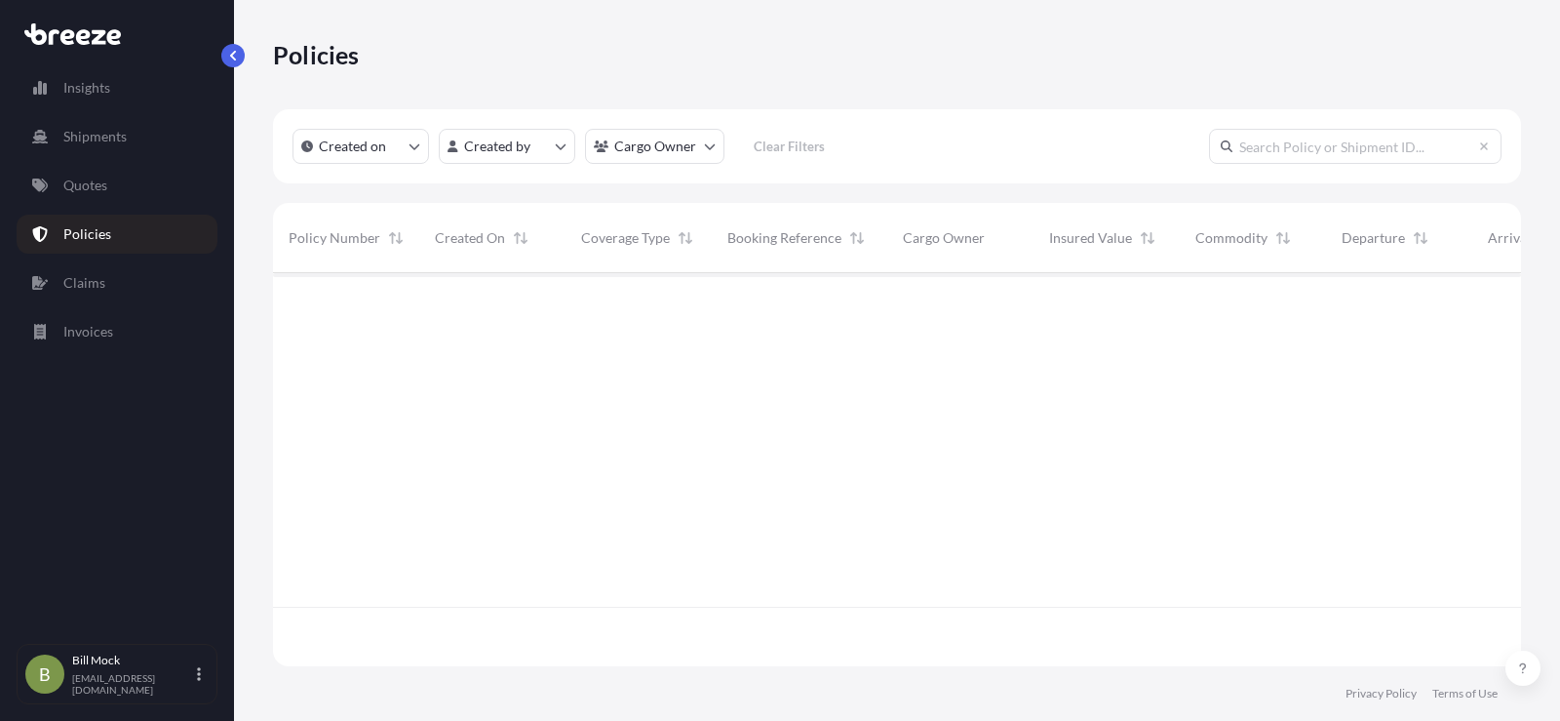
scroll to position [389, 1234]
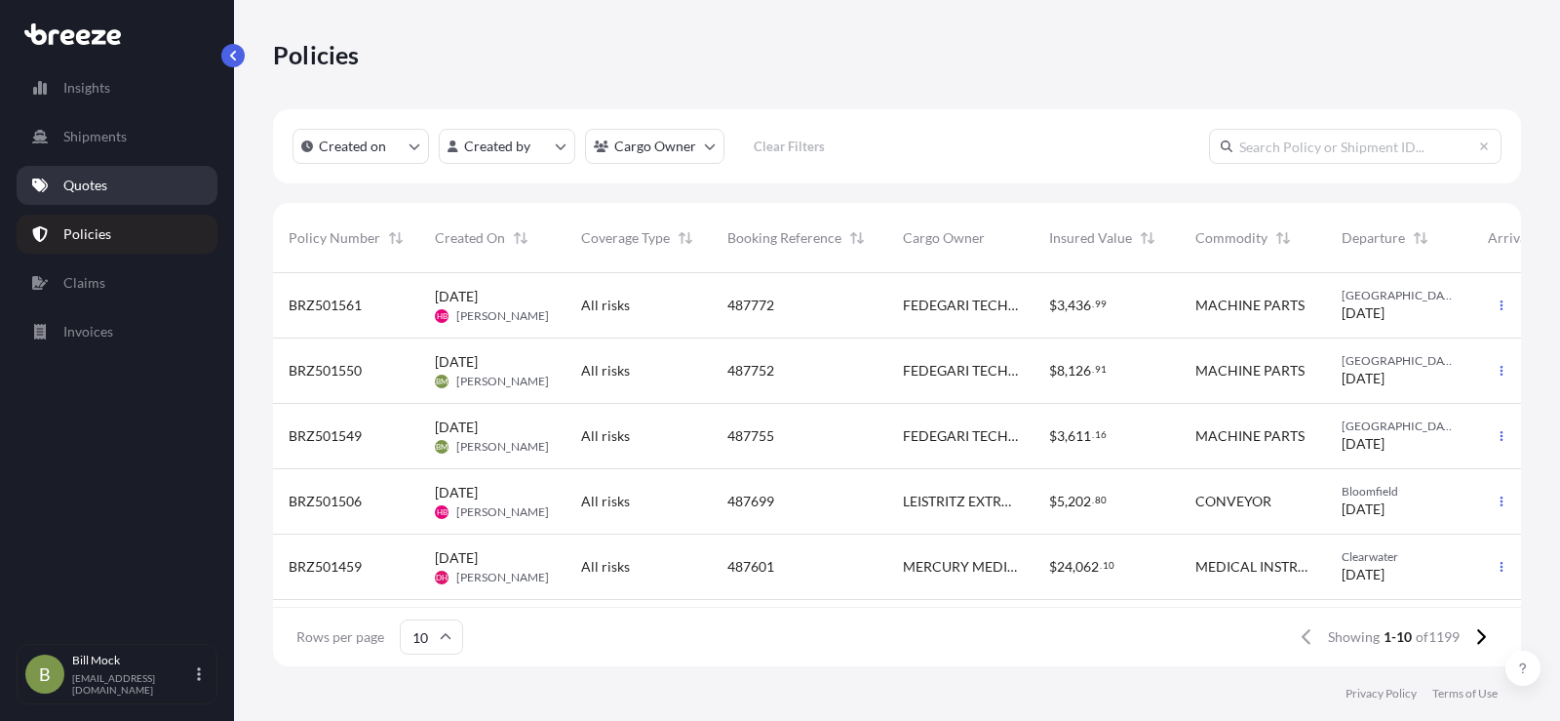
click at [99, 184] on p "Quotes" at bounding box center [85, 186] width 44 height 20
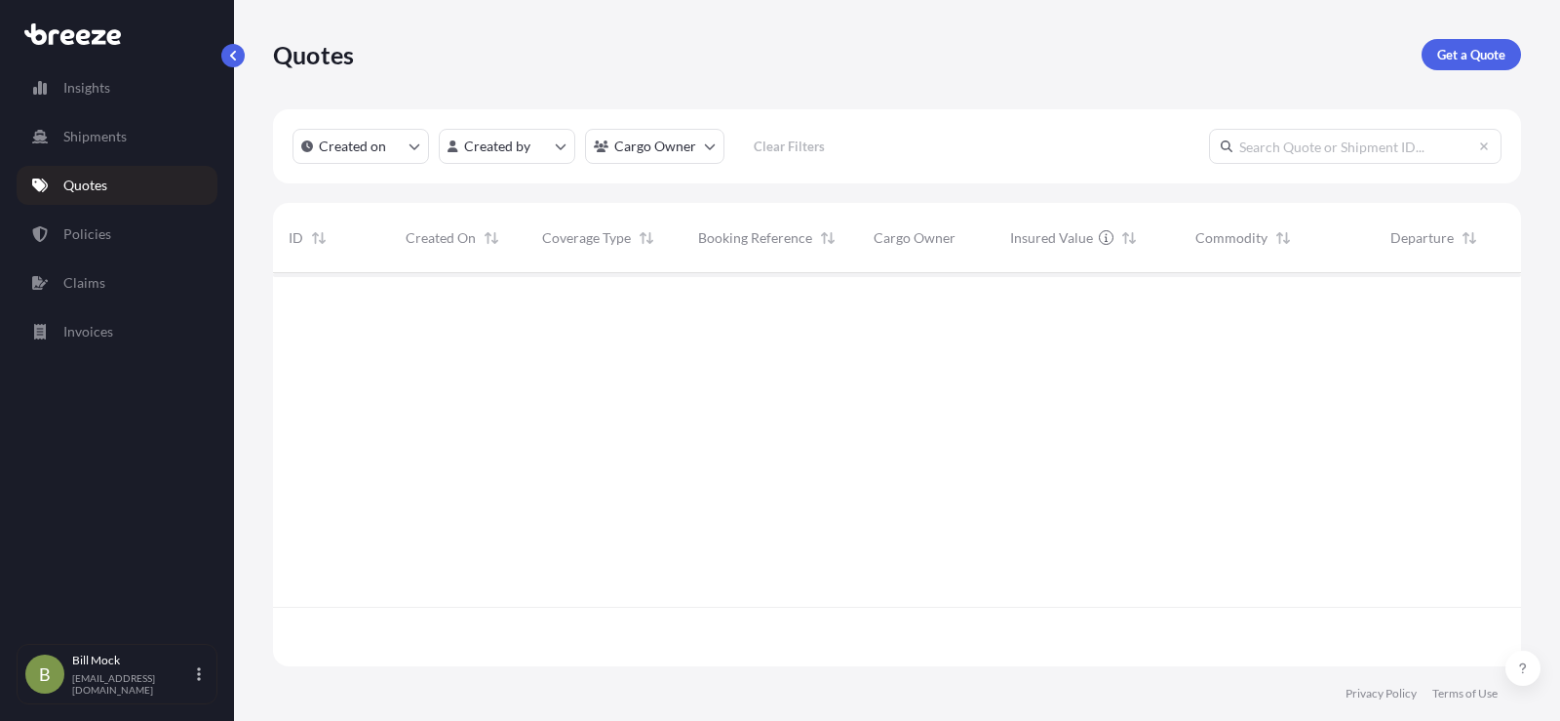
scroll to position [389, 1234]
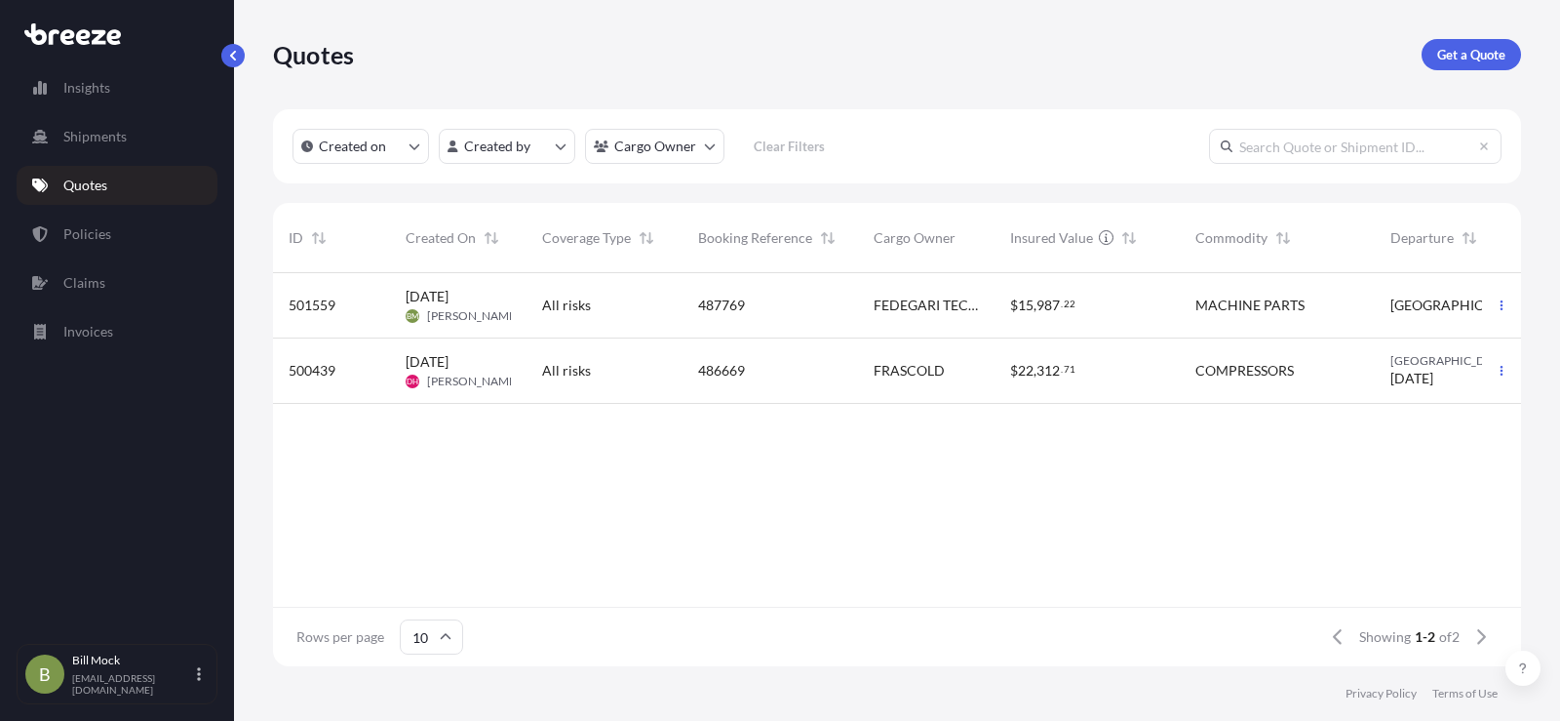
click at [321, 307] on span "501559" at bounding box center [312, 305] width 47 height 20
select select "Road"
select select "1"
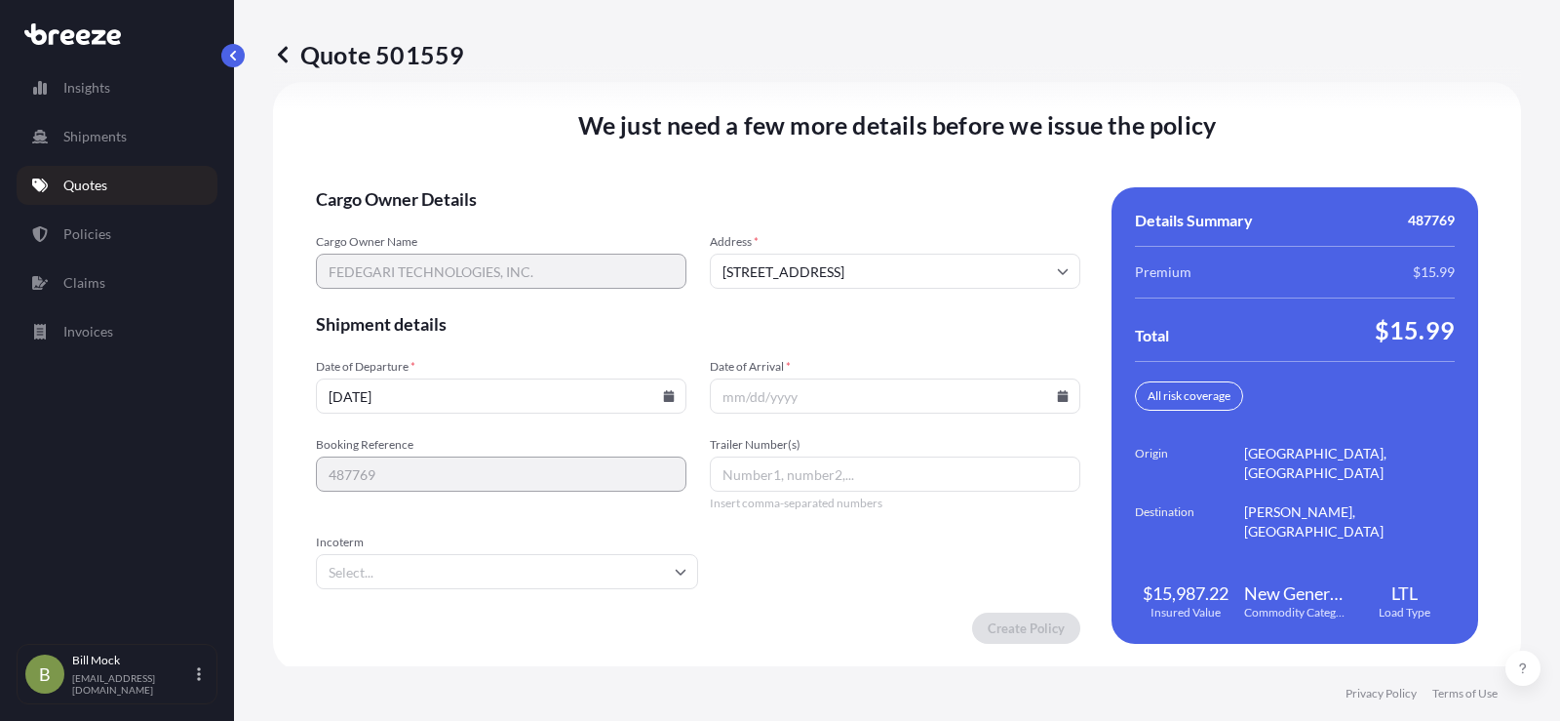
scroll to position [2695, 0]
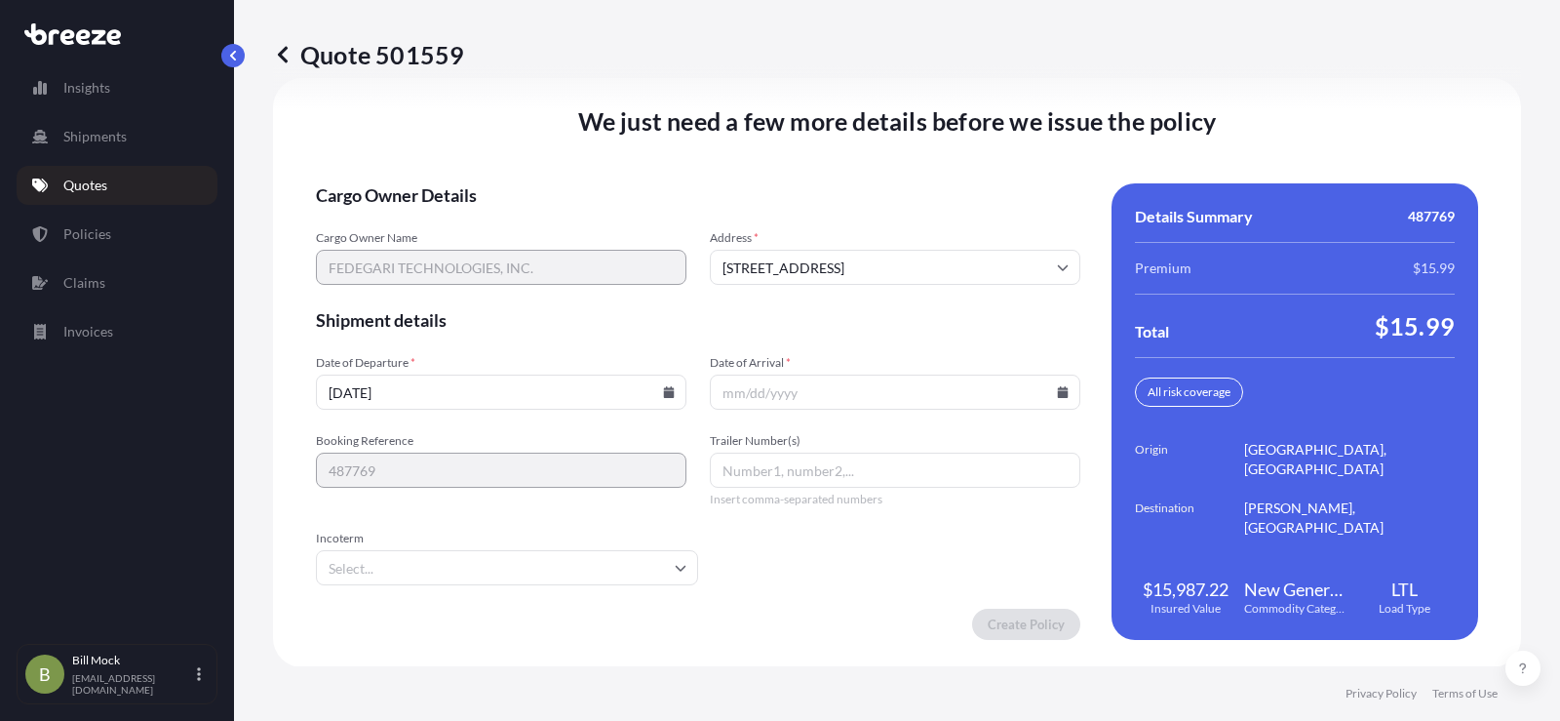
click at [648, 395] on input "[DATE]" at bounding box center [501, 391] width 371 height 35
click at [669, 391] on icon at bounding box center [669, 392] width 11 height 12
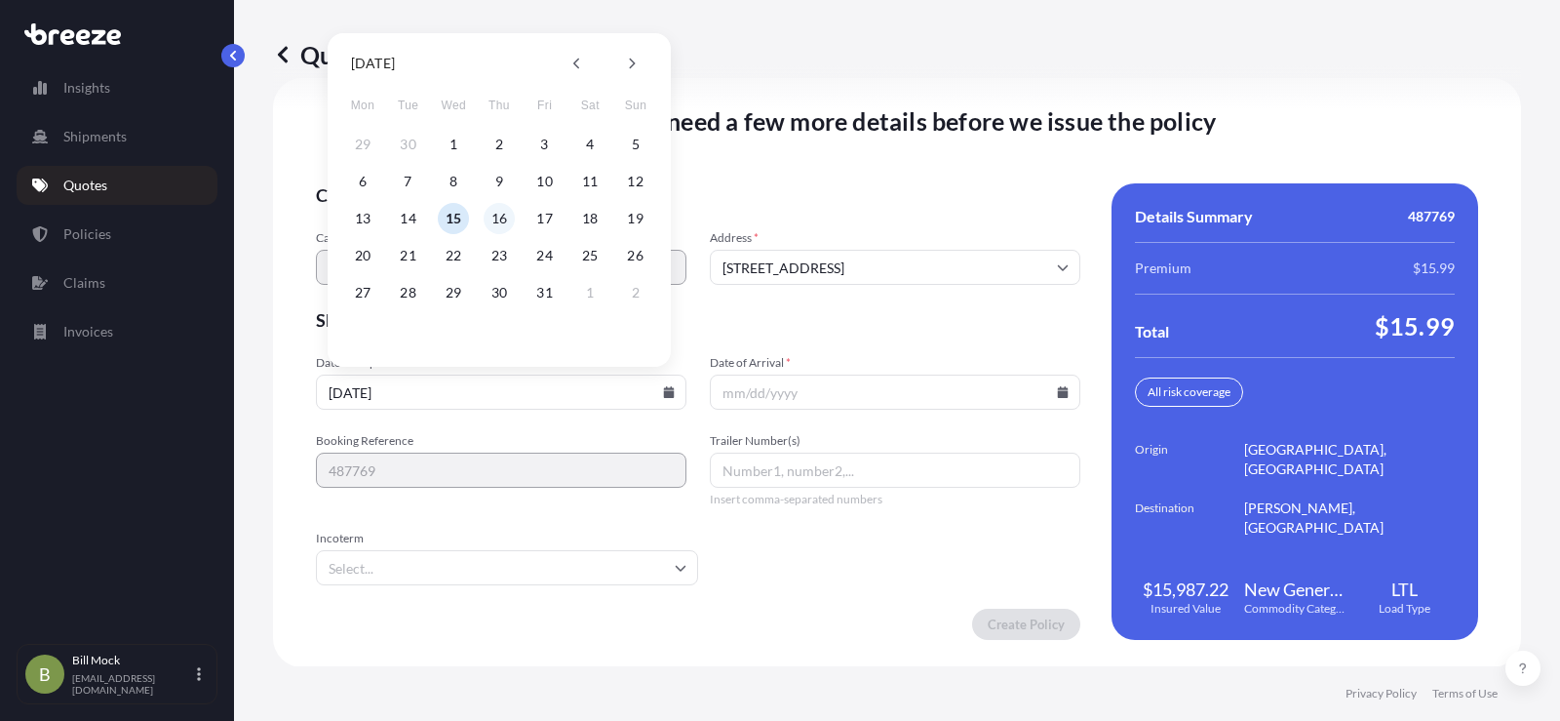
click at [502, 209] on button "16" at bounding box center [499, 218] width 31 height 31
type input "[DATE]"
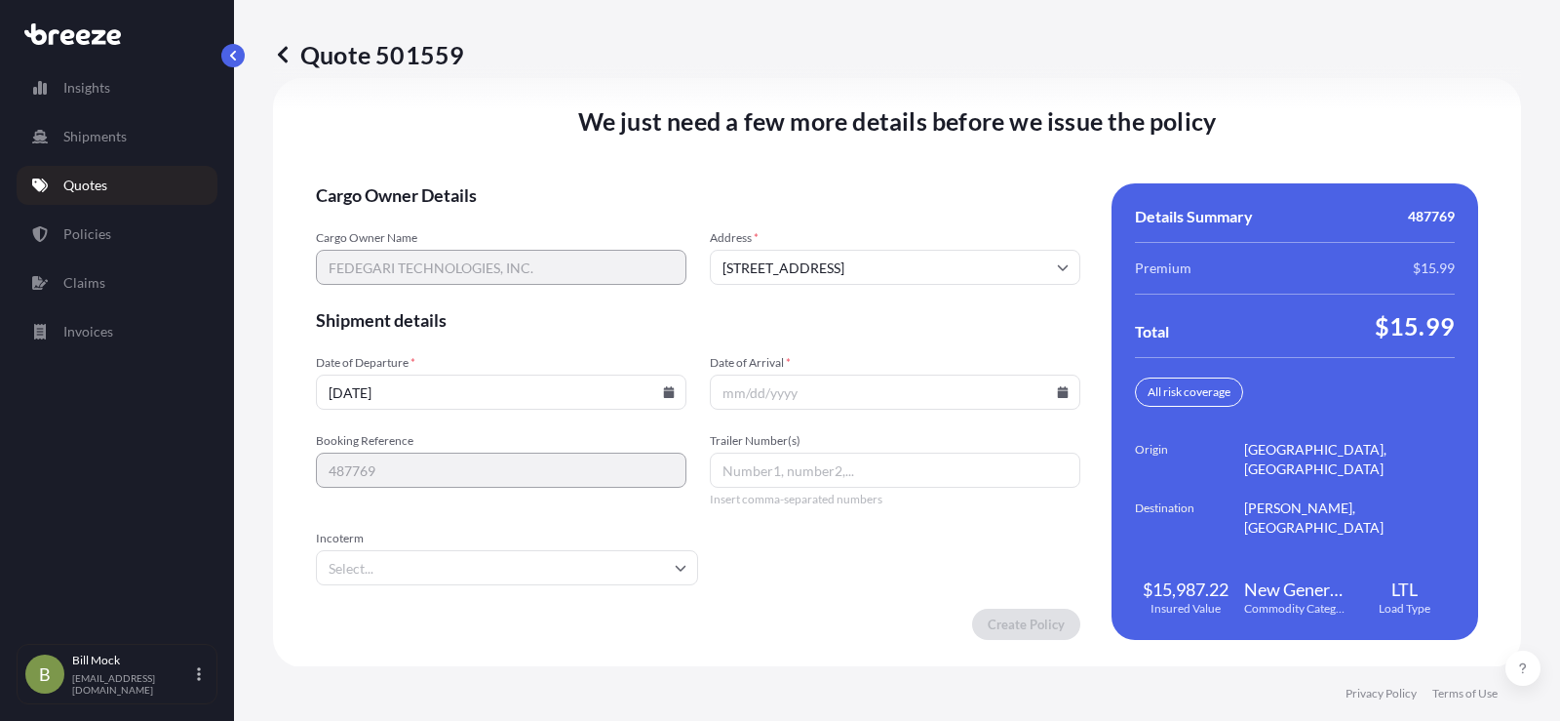
click at [1058, 392] on icon at bounding box center [1063, 392] width 11 height 12
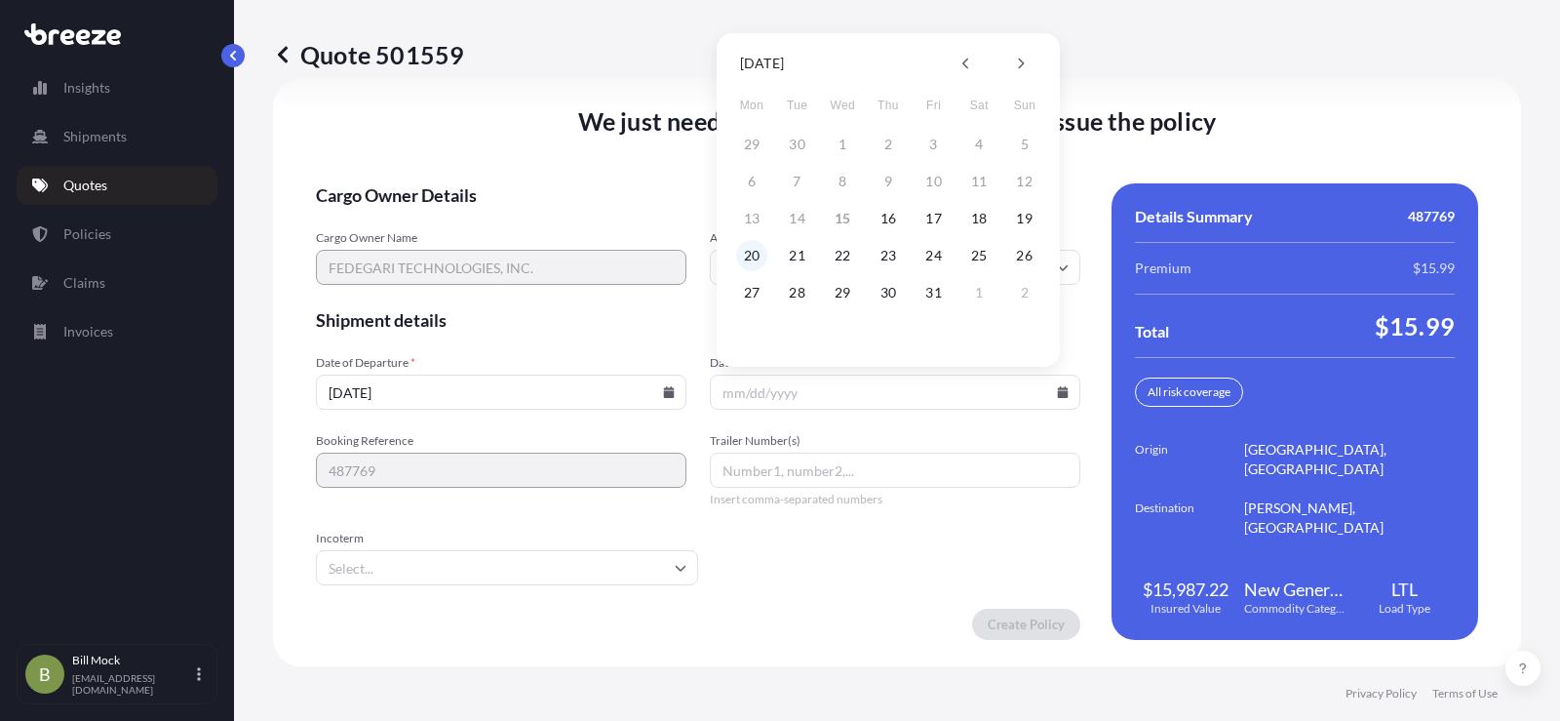
click at [746, 255] on button "20" at bounding box center [751, 255] width 31 height 31
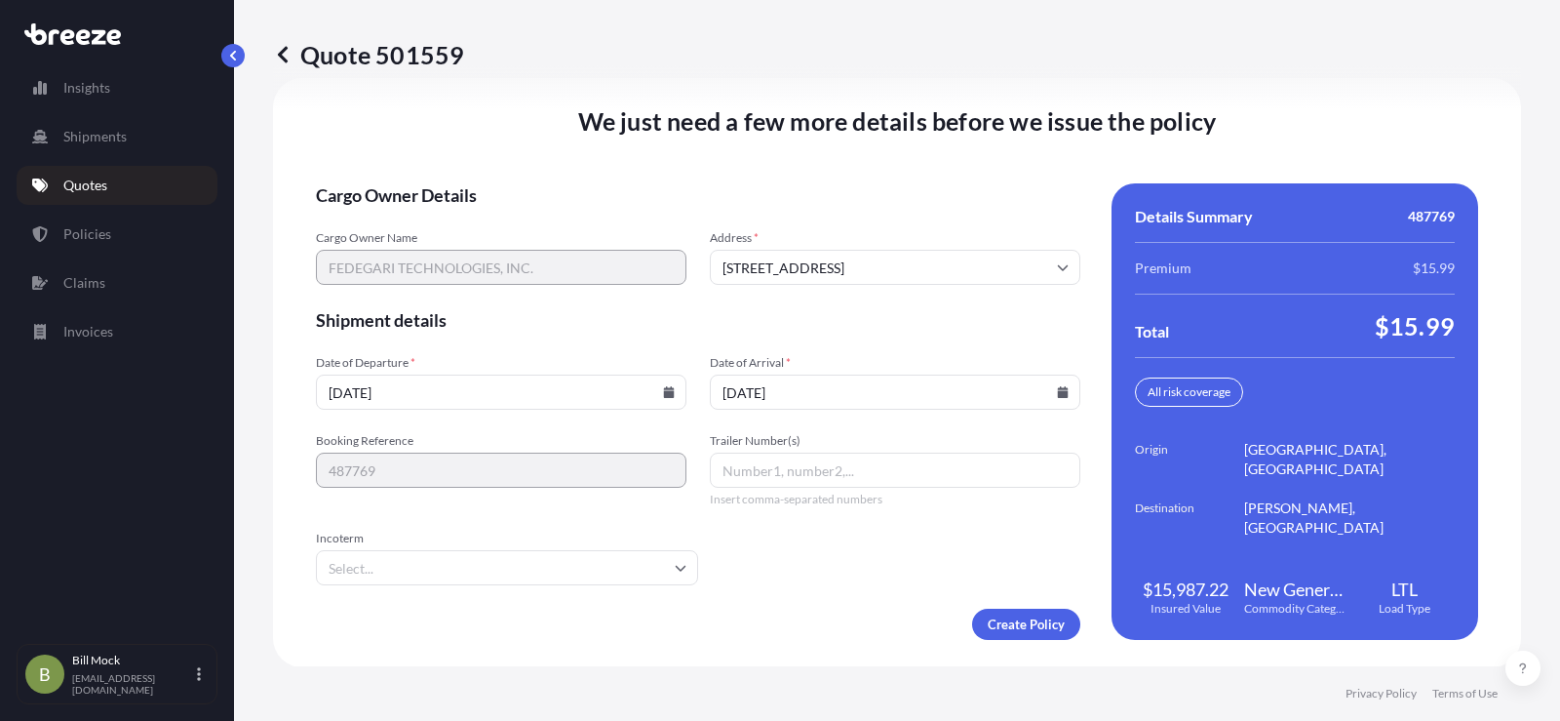
type input "[DATE]"
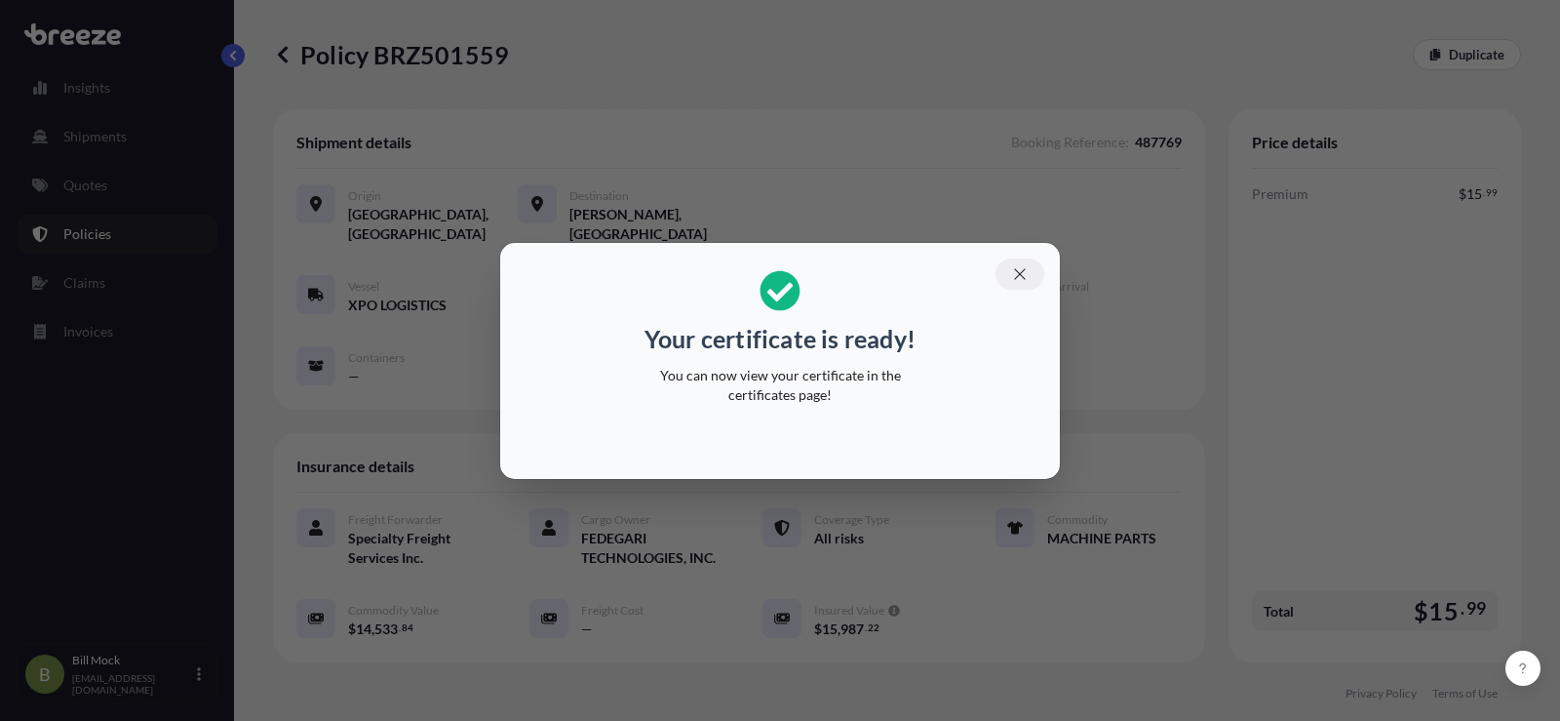
click at [1013, 278] on icon "button" at bounding box center [1020, 274] width 18 height 18
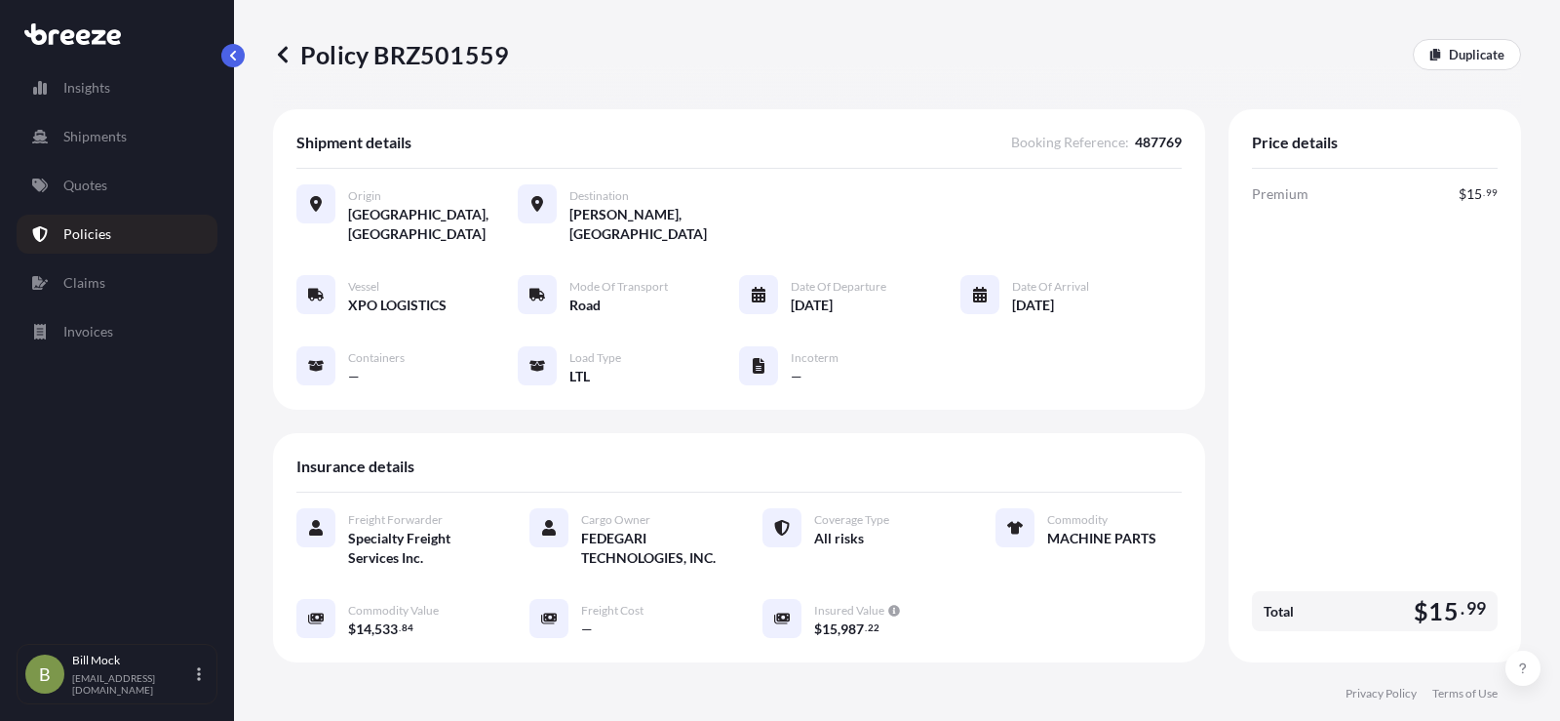
click at [427, 58] on p "Policy BRZ501559" at bounding box center [391, 54] width 236 height 31
drag, startPoint x: 427, startPoint y: 58, endPoint x: 403, endPoint y: 74, distance: 29.5
copy p "BRZ501559"
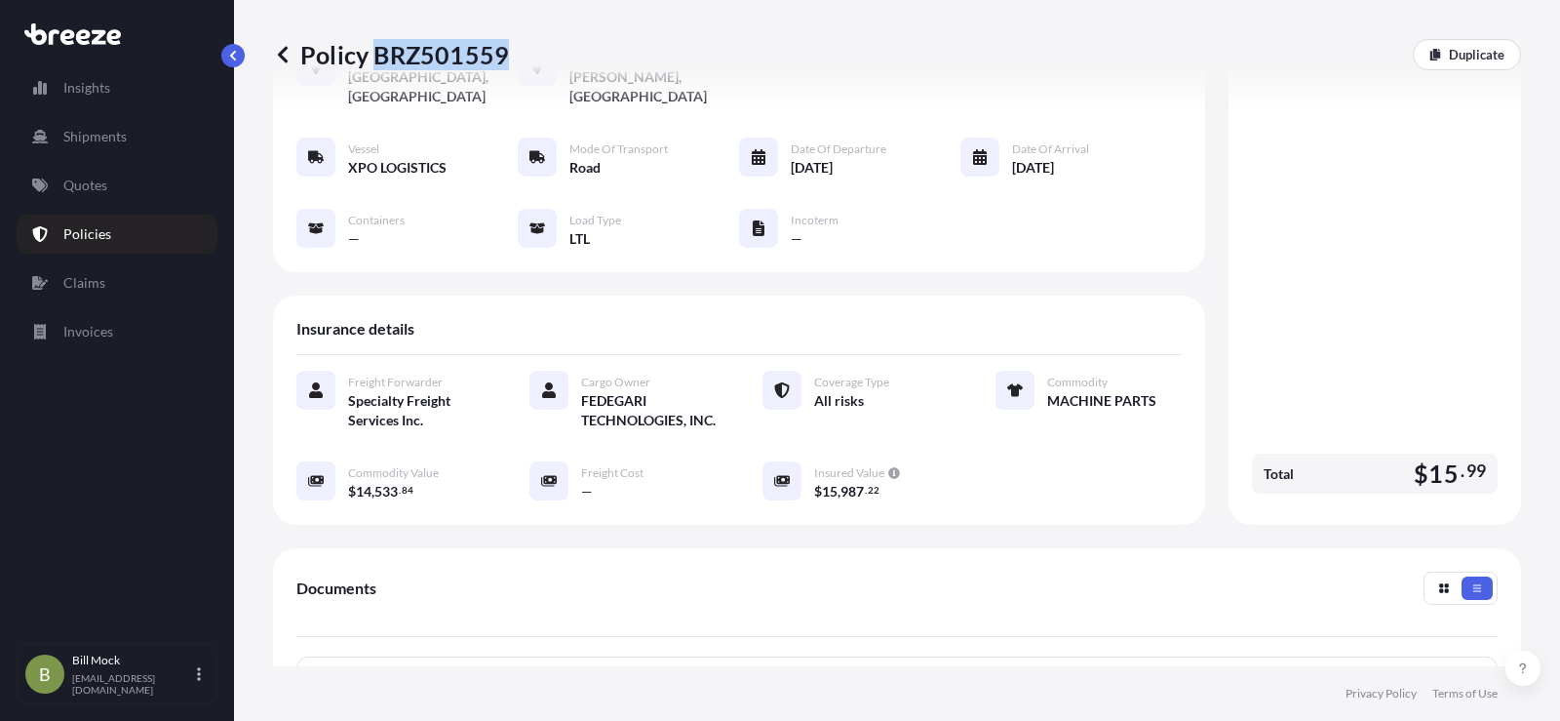
scroll to position [472, 0]
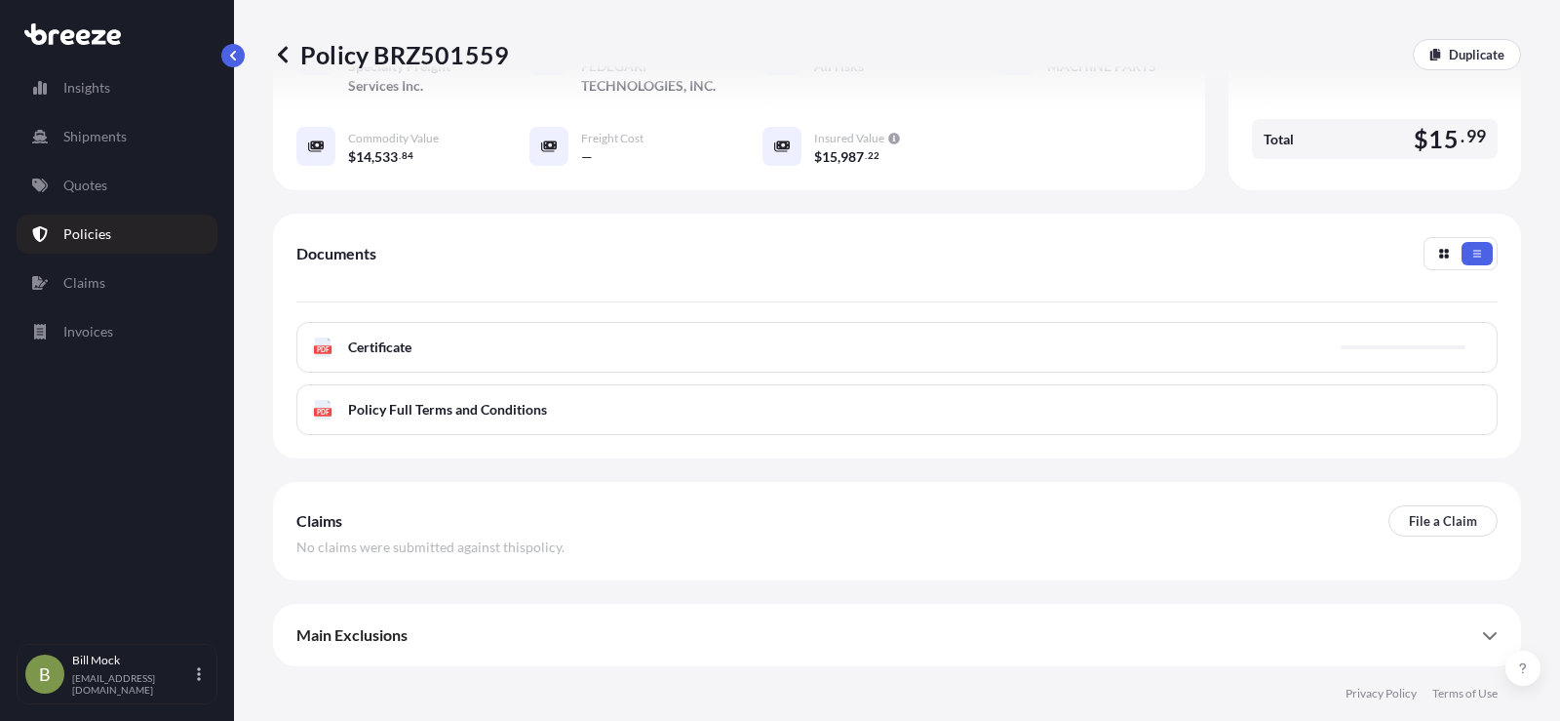
click at [373, 335] on div "PDF Certificate" at bounding box center [896, 347] width 1201 height 51
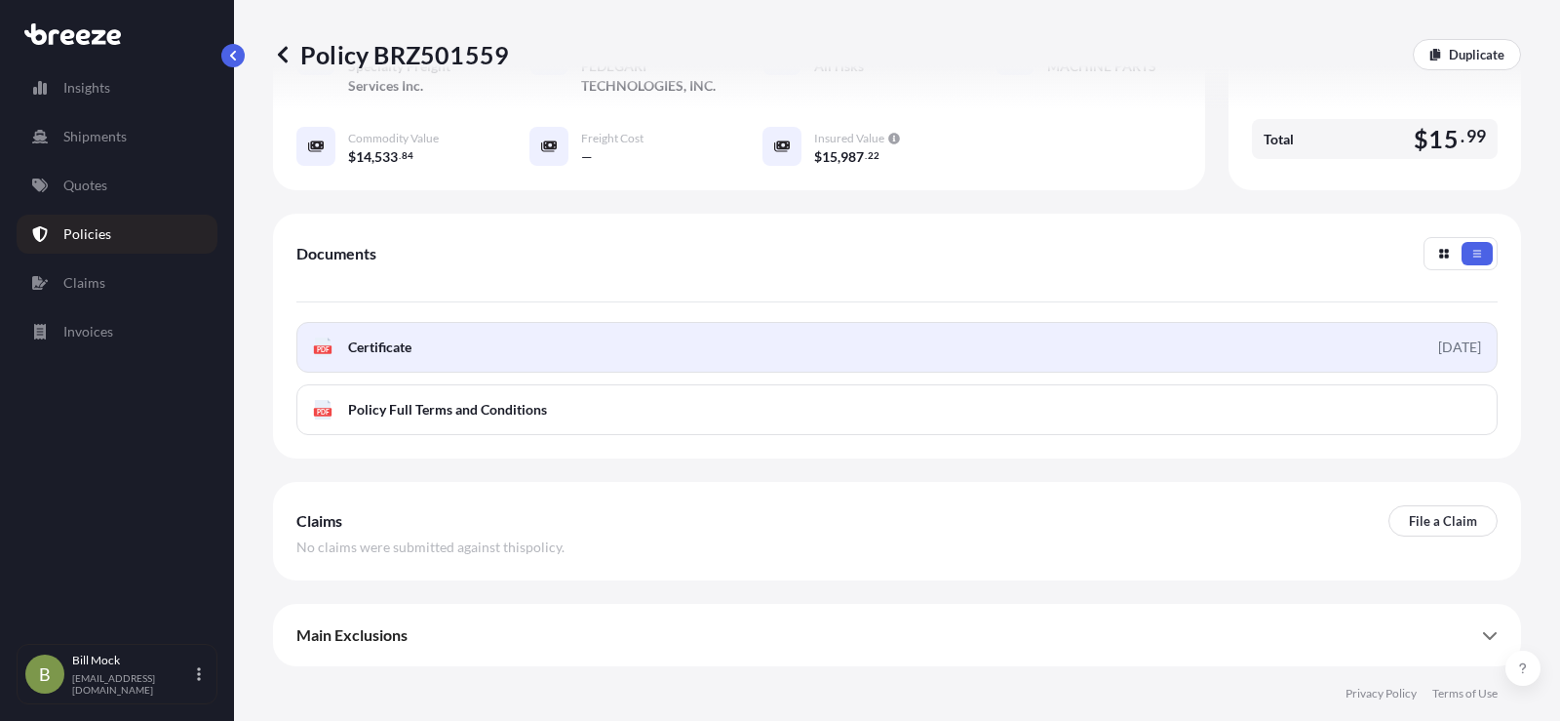
click at [373, 348] on span "Certificate" at bounding box center [379, 347] width 63 height 20
